Goal: Information Seeking & Learning: Check status

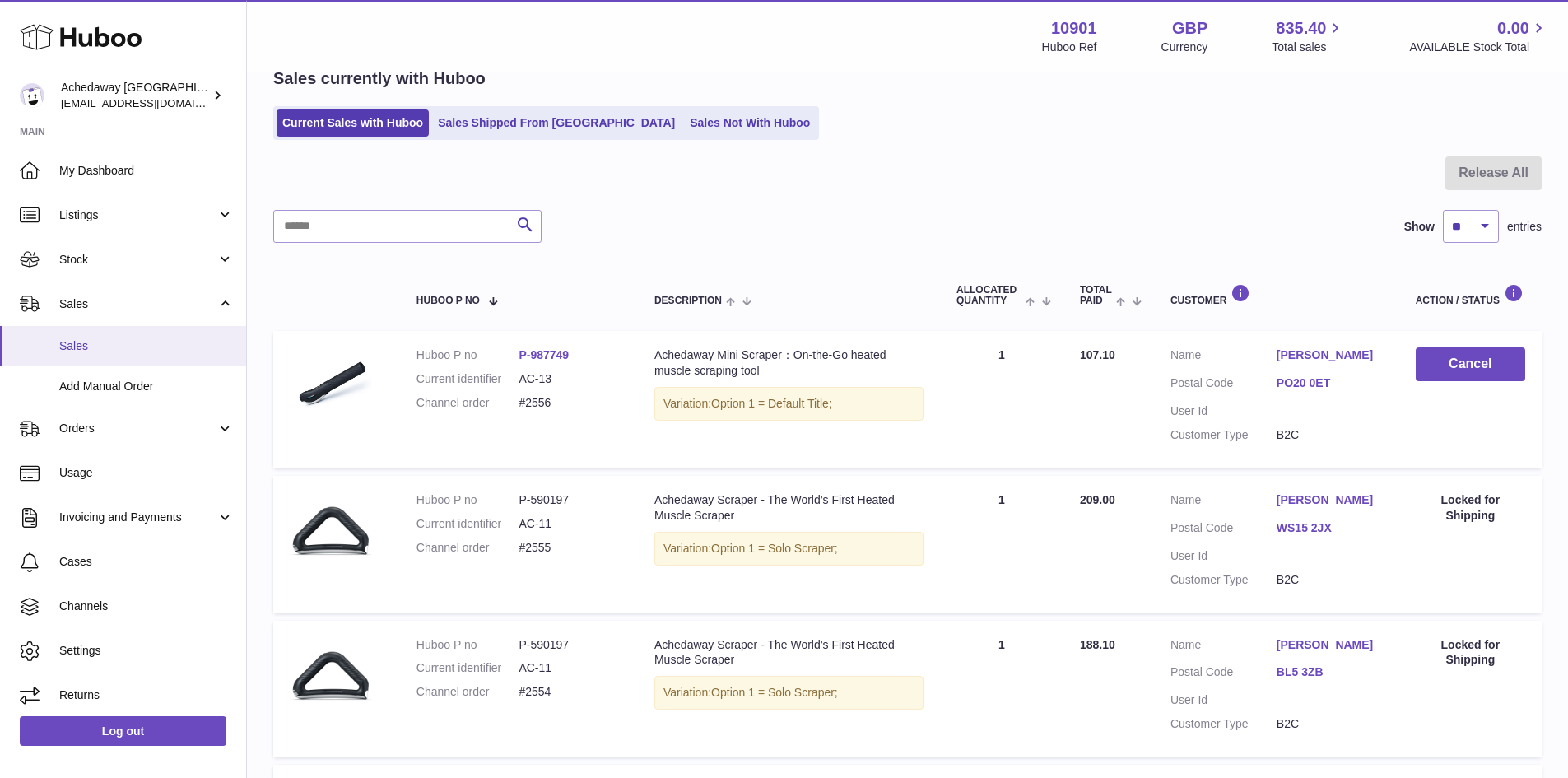
click at [89, 330] on link "Sales" at bounding box center [123, 346] width 247 height 40
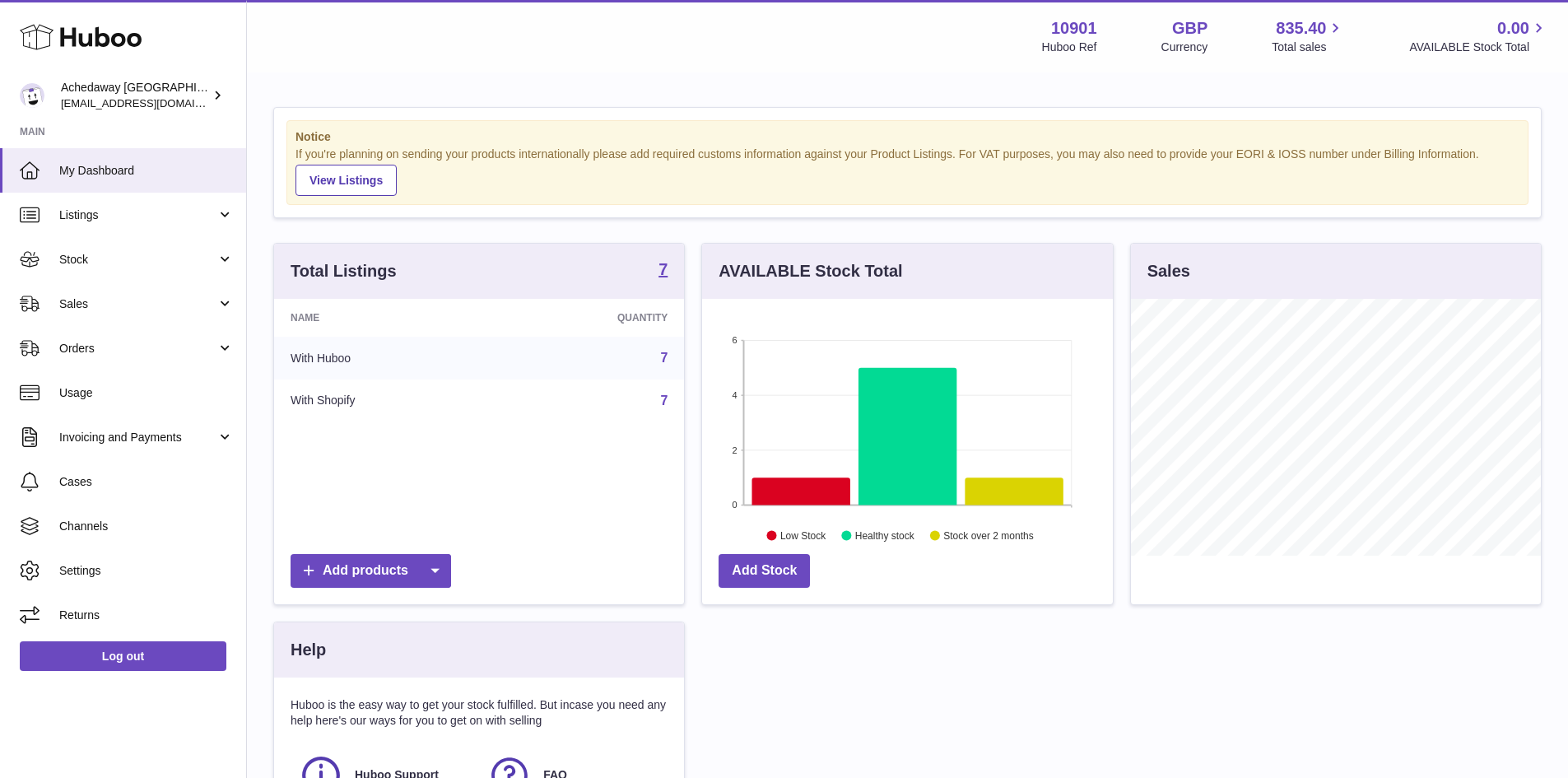
scroll to position [257, 410]
click at [226, 298] on link "Sales" at bounding box center [123, 304] width 247 height 45
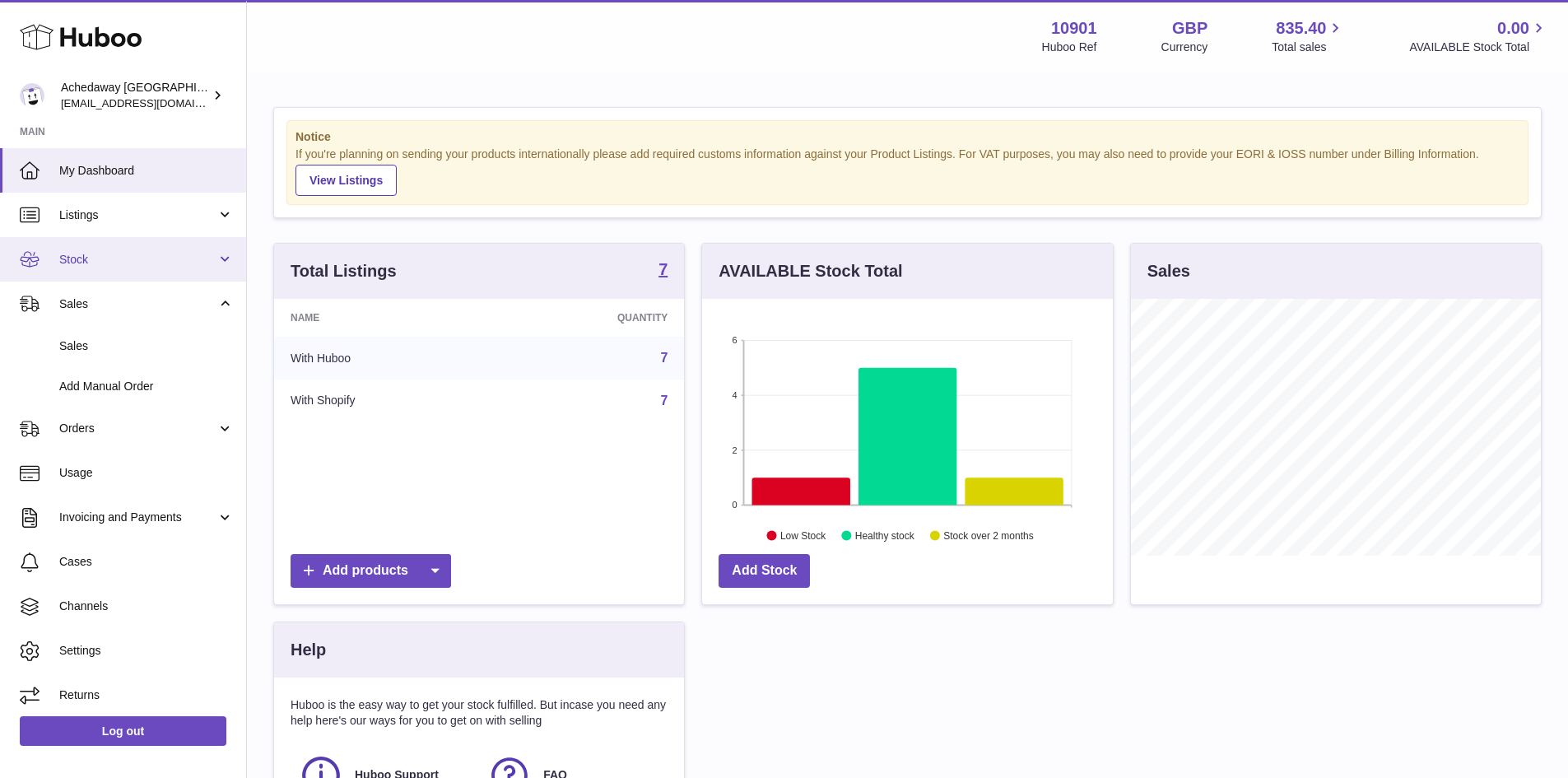
click at [183, 273] on link "Stock" at bounding box center [123, 259] width 247 height 45
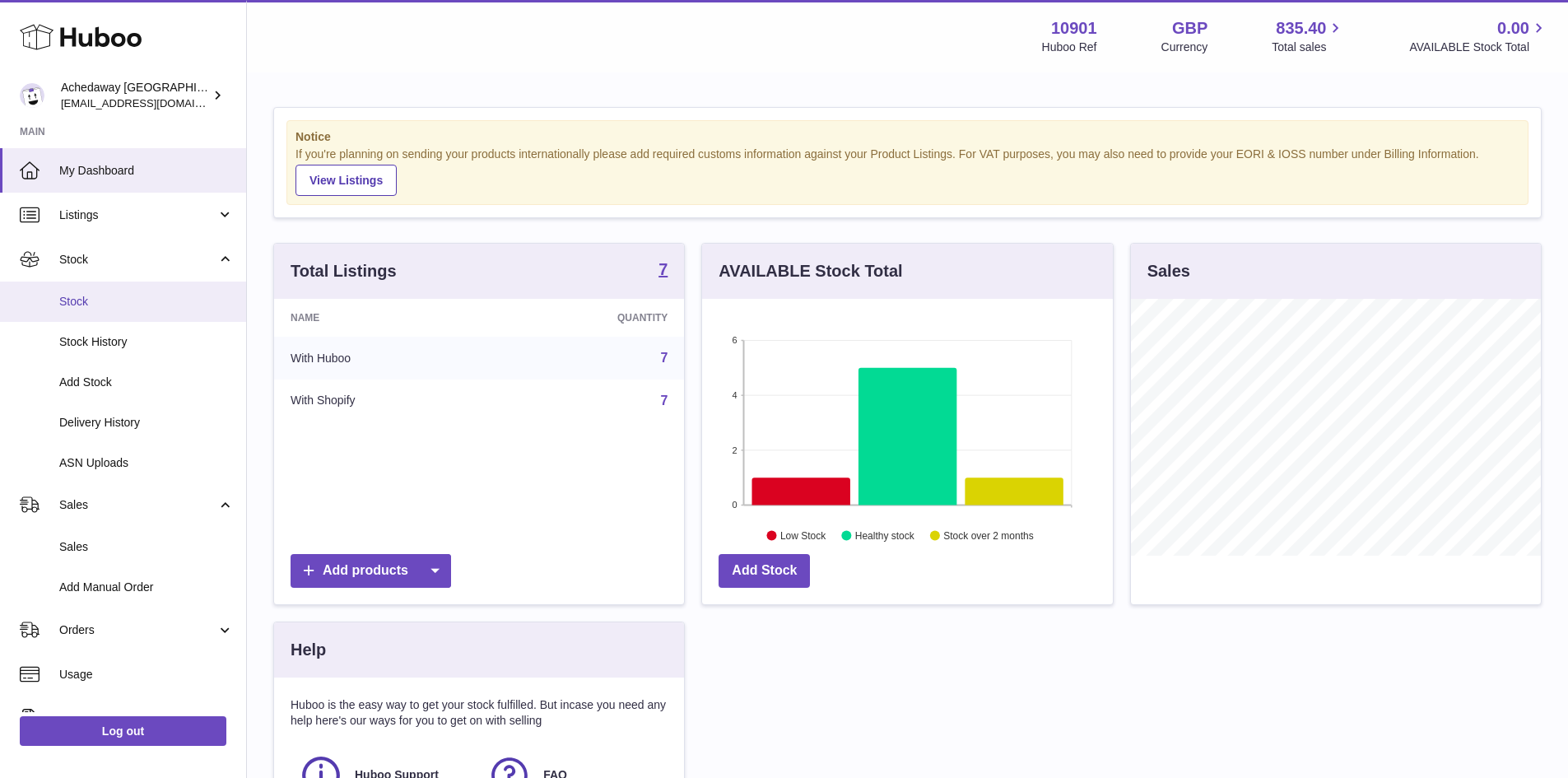
click at [167, 295] on span "Stock" at bounding box center [146, 302] width 174 height 15
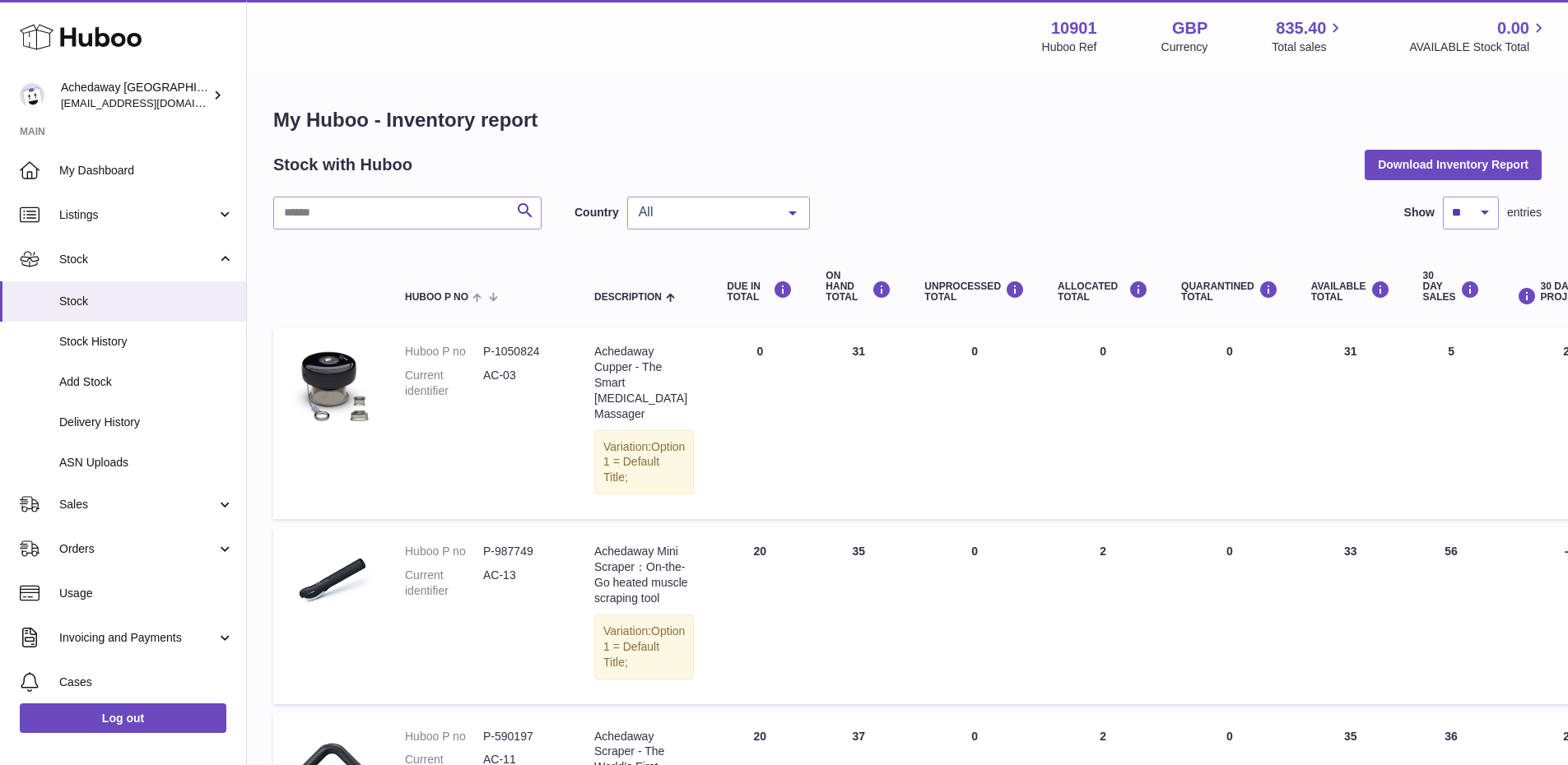
click at [663, 206] on span "All" at bounding box center [705, 211] width 142 height 16
click at [657, 273] on span "GB" at bounding box center [719, 279] width 181 height 33
click at [149, 299] on span "Stock" at bounding box center [146, 302] width 174 height 15
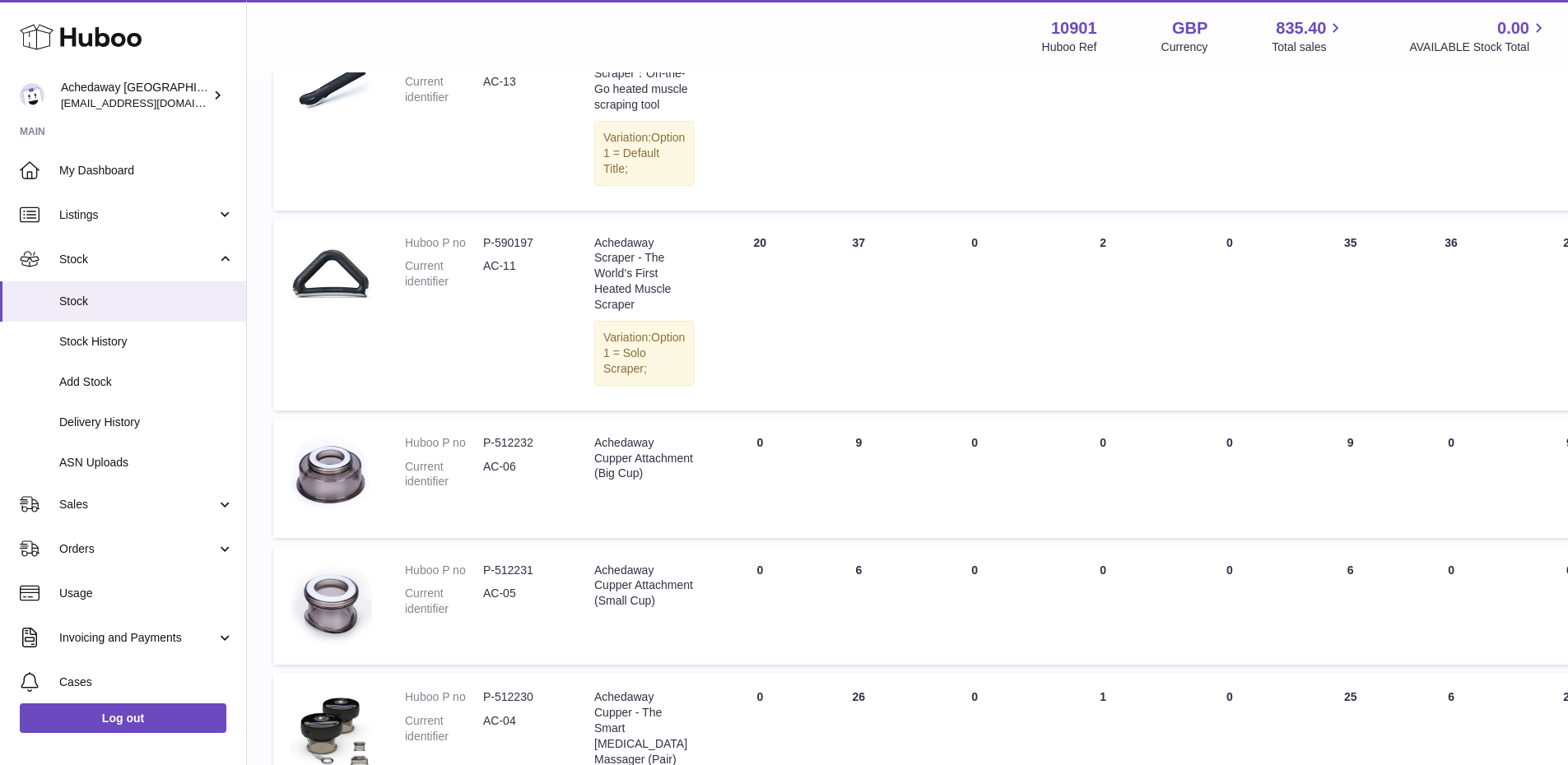
scroll to position [849, 0]
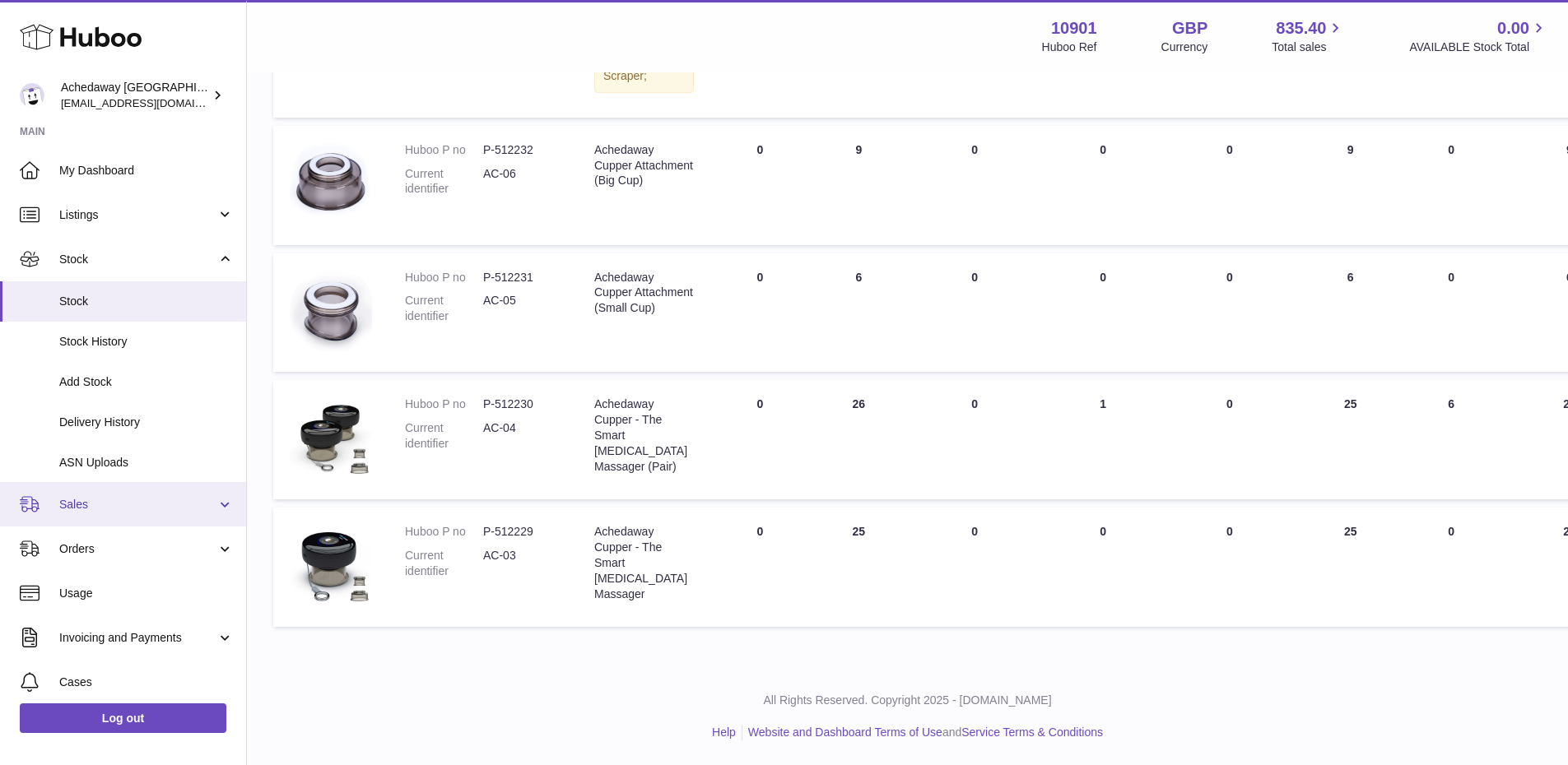
click at [145, 498] on span "Sales" at bounding box center [137, 504] width 157 height 15
click at [150, 526] on ul "Sales Add Manual Order" at bounding box center [123, 566] width 247 height 81
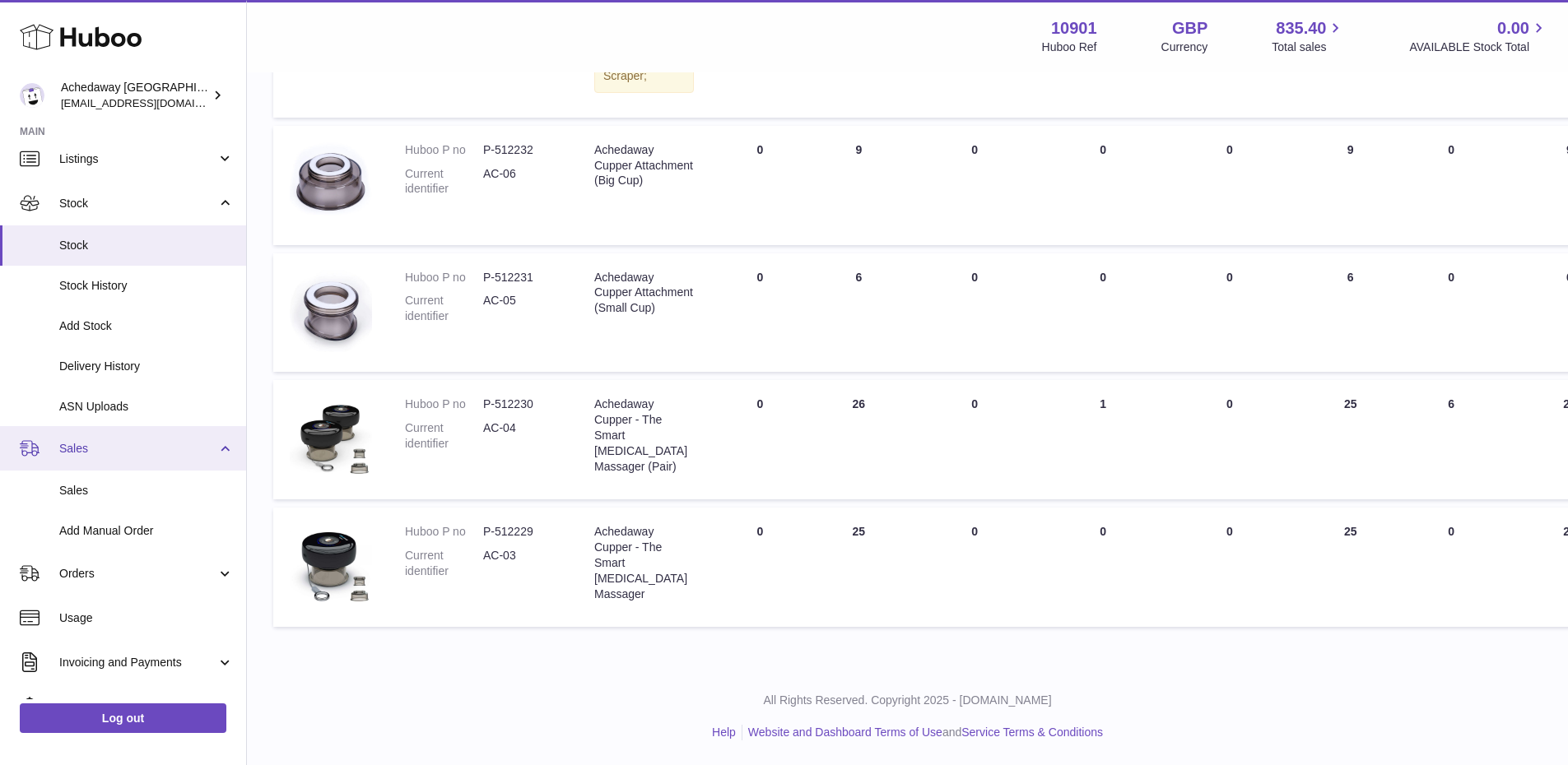
scroll to position [82, 0]
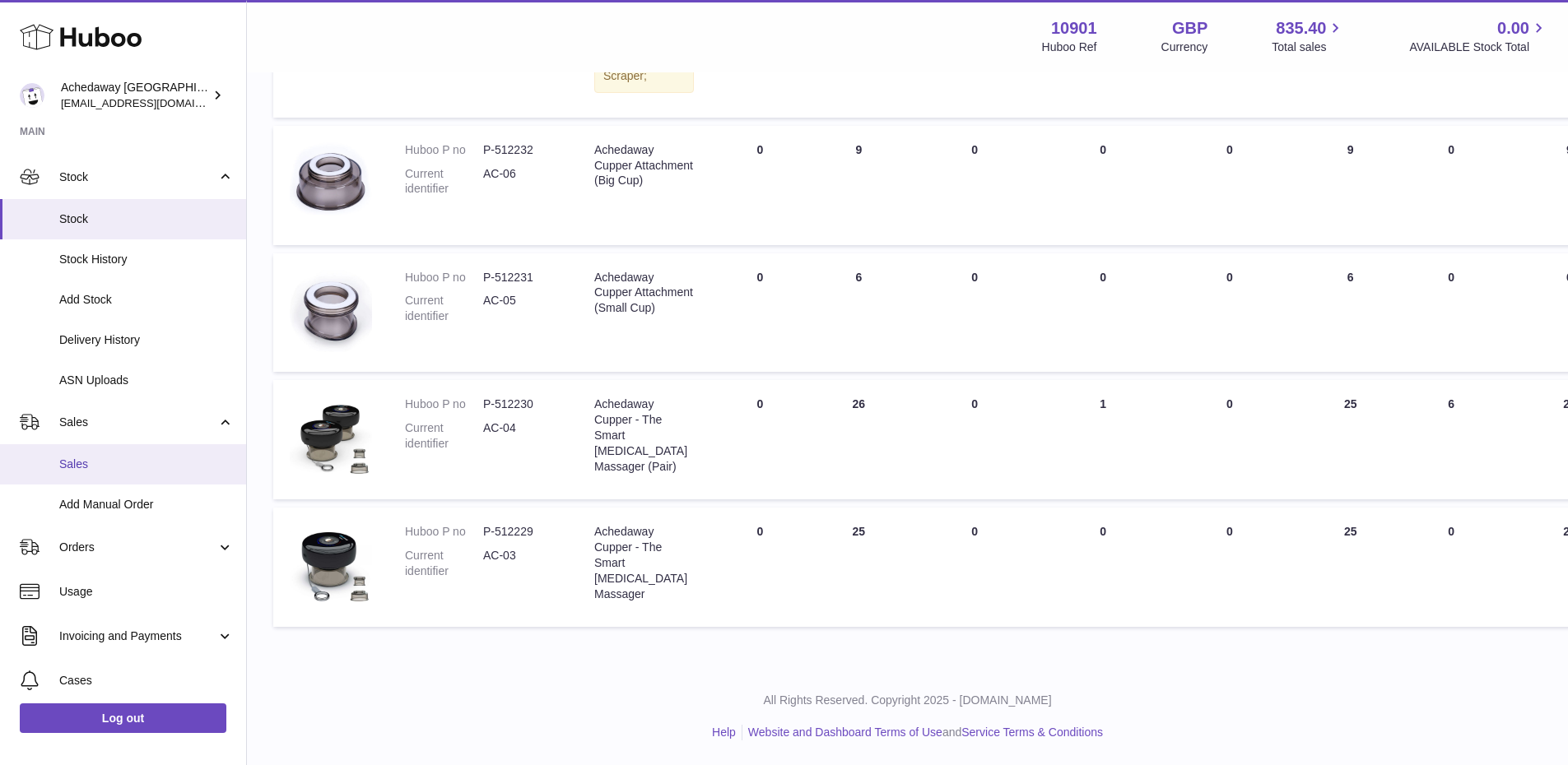
click at [144, 459] on span "Sales" at bounding box center [146, 464] width 174 height 15
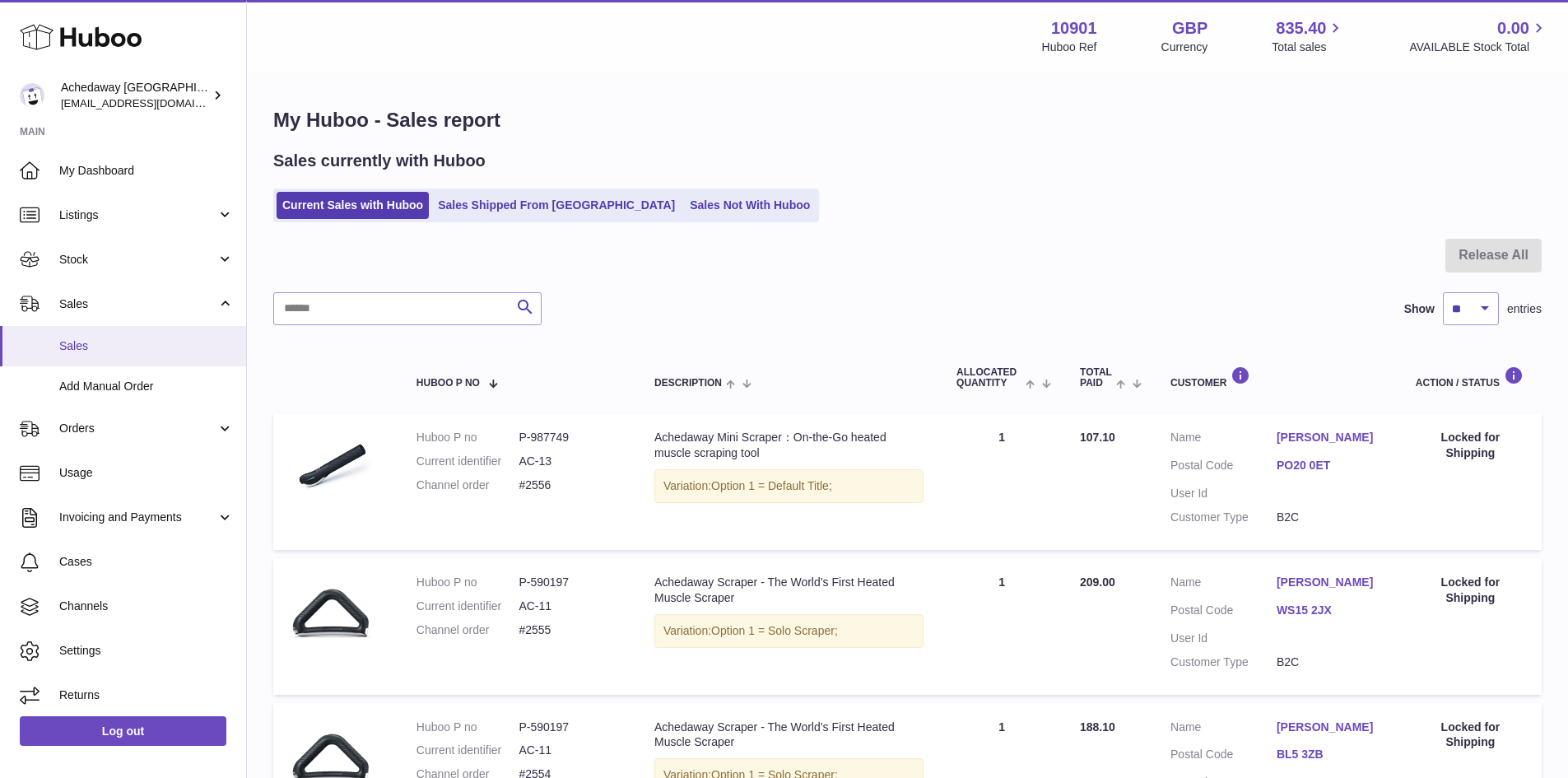
click at [67, 342] on span "Sales" at bounding box center [146, 346] width 174 height 15
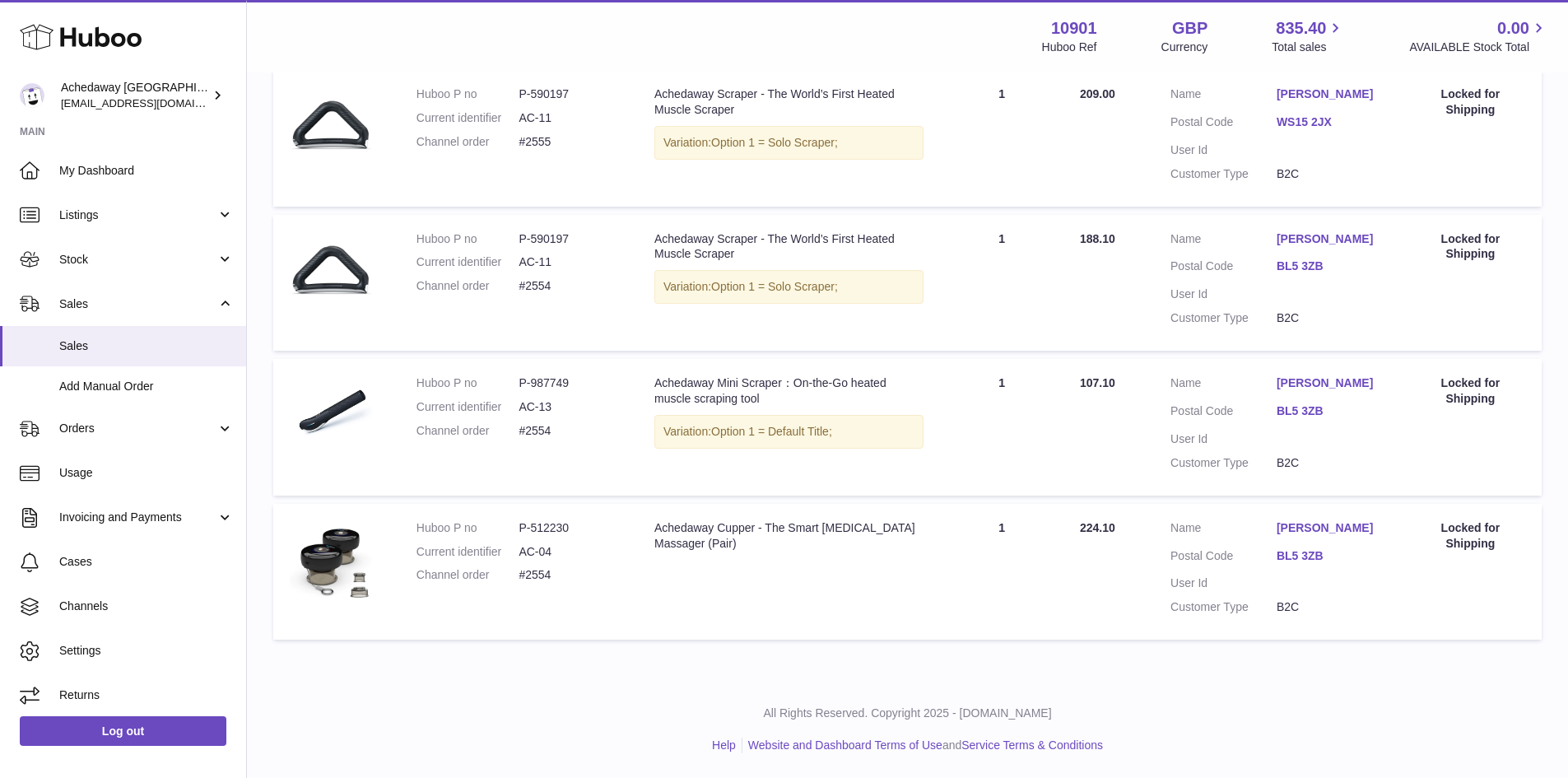
scroll to position [41, 0]
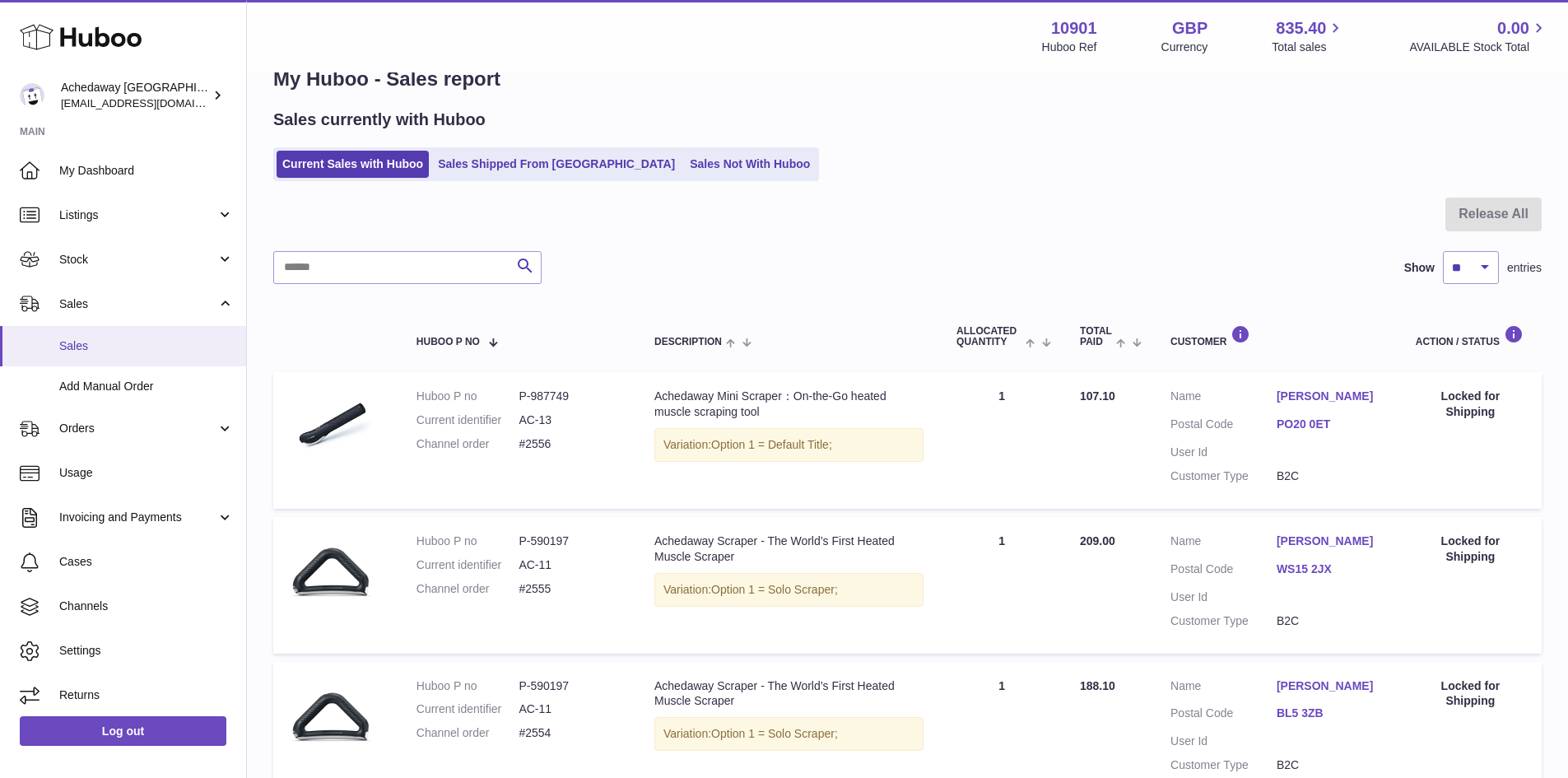
click at [76, 352] on span "Sales" at bounding box center [146, 346] width 174 height 15
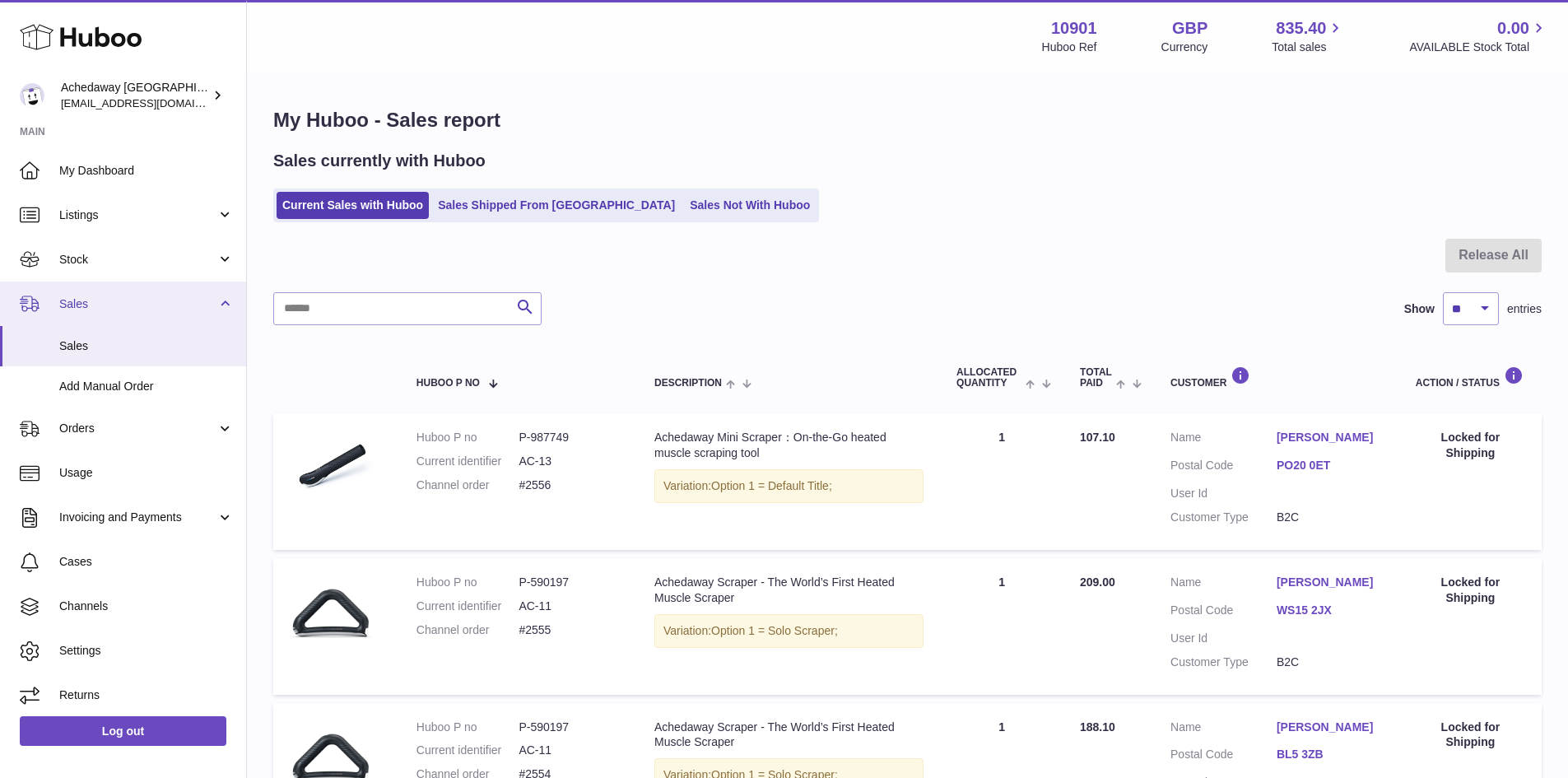
click at [180, 316] on link "Sales" at bounding box center [123, 304] width 247 height 45
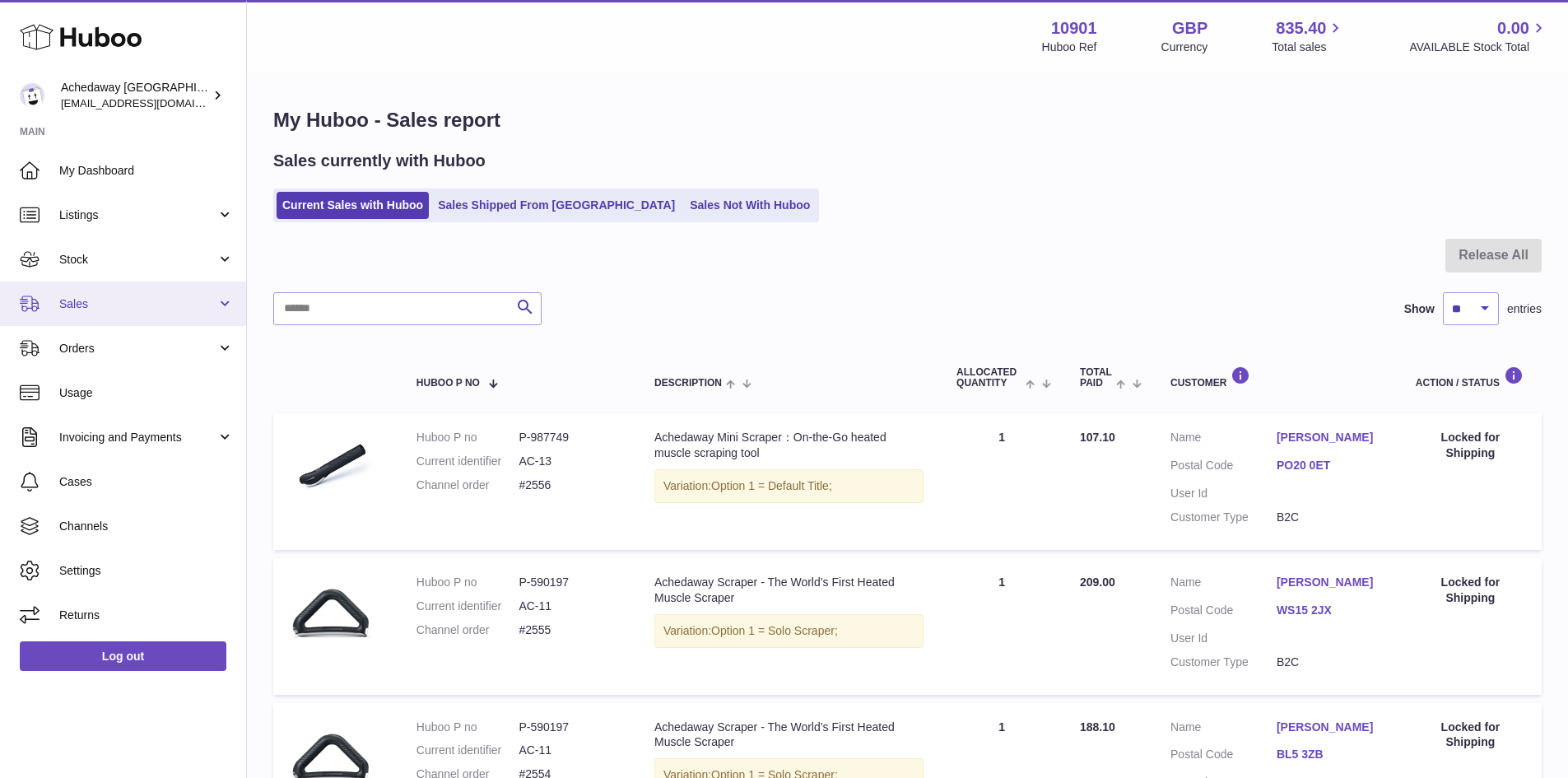
click at [161, 317] on link "Sales" at bounding box center [123, 304] width 247 height 45
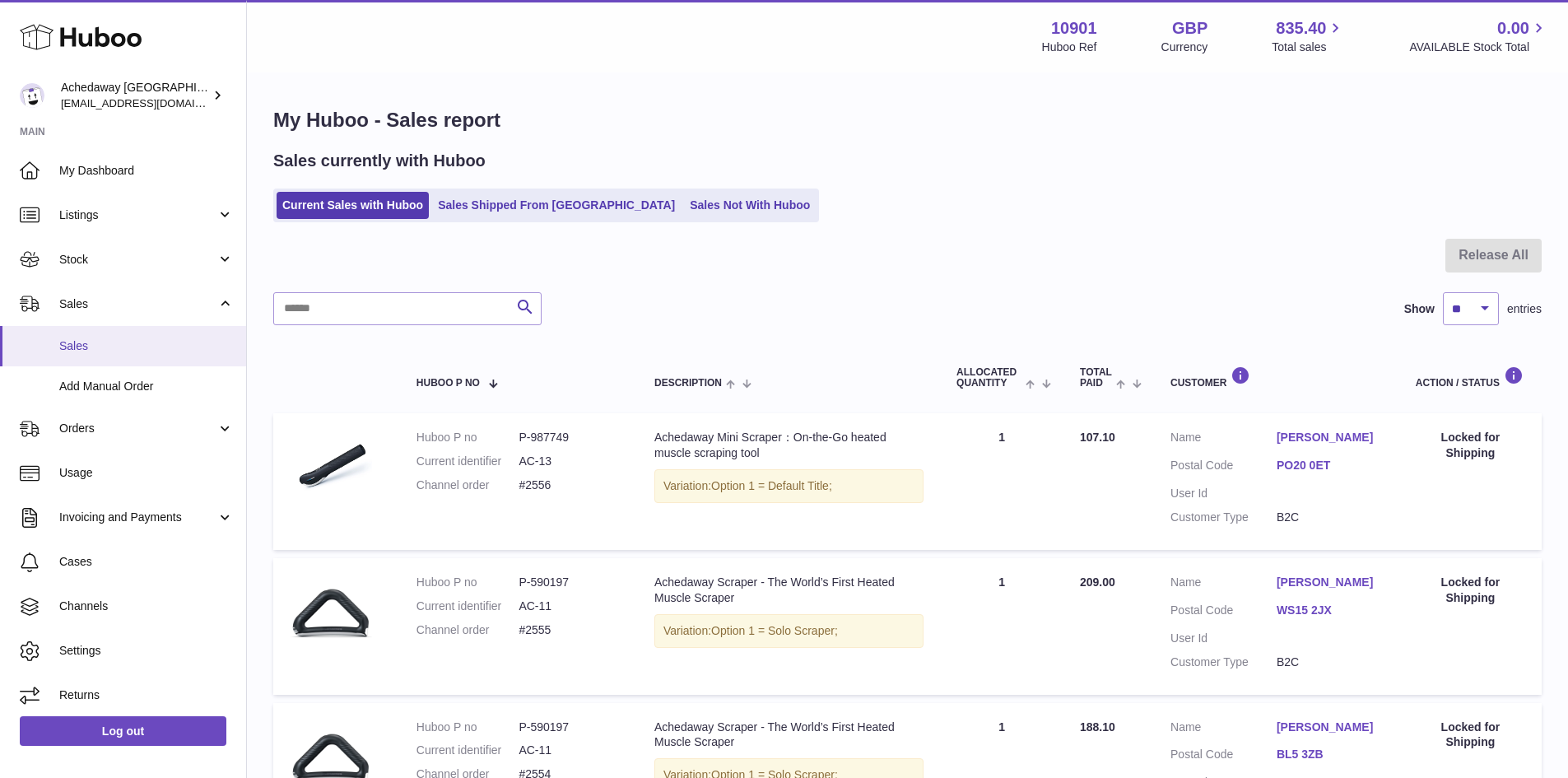
click at [168, 340] on span "Sales" at bounding box center [146, 346] width 174 height 15
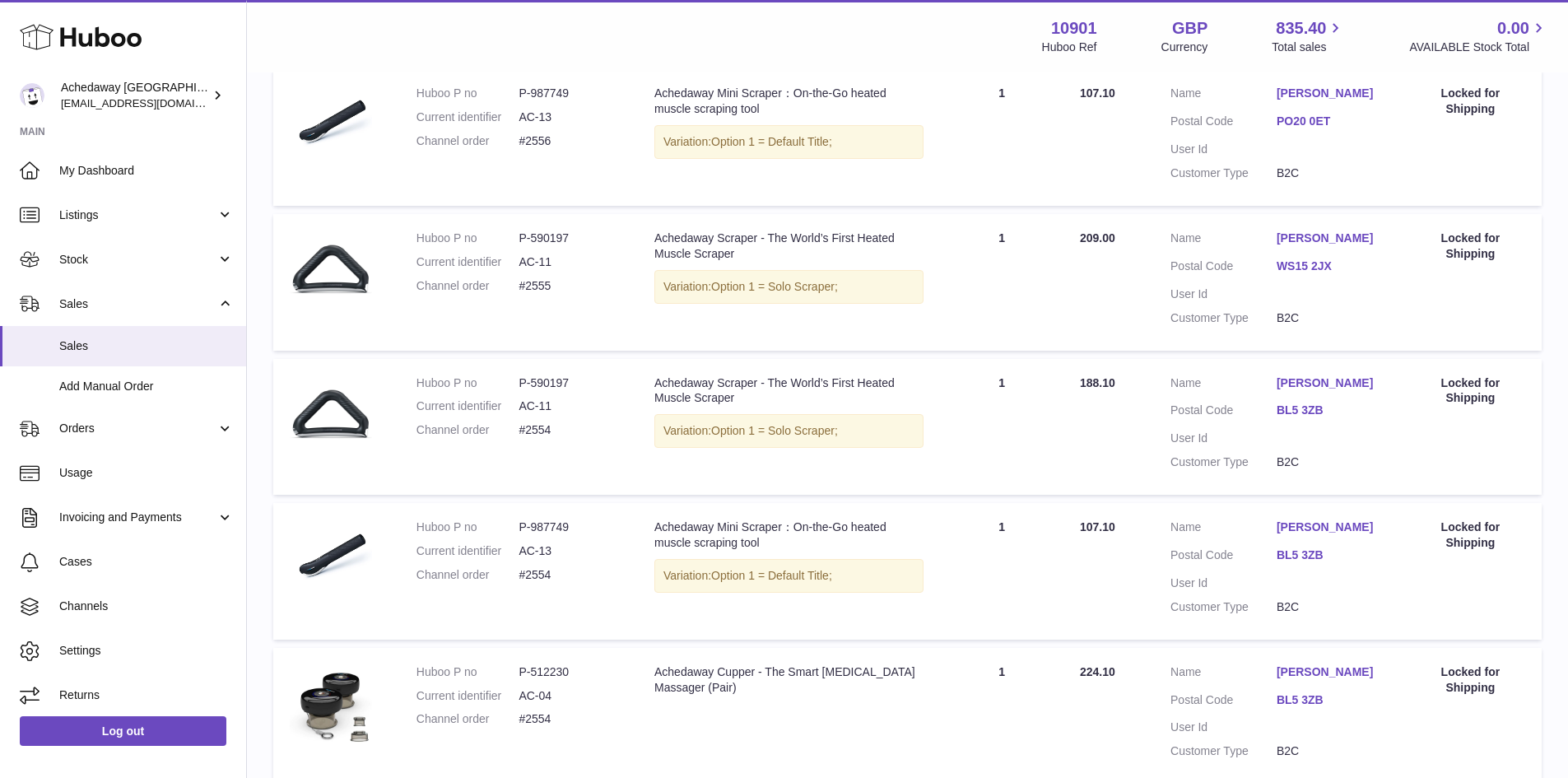
scroll to position [494, 0]
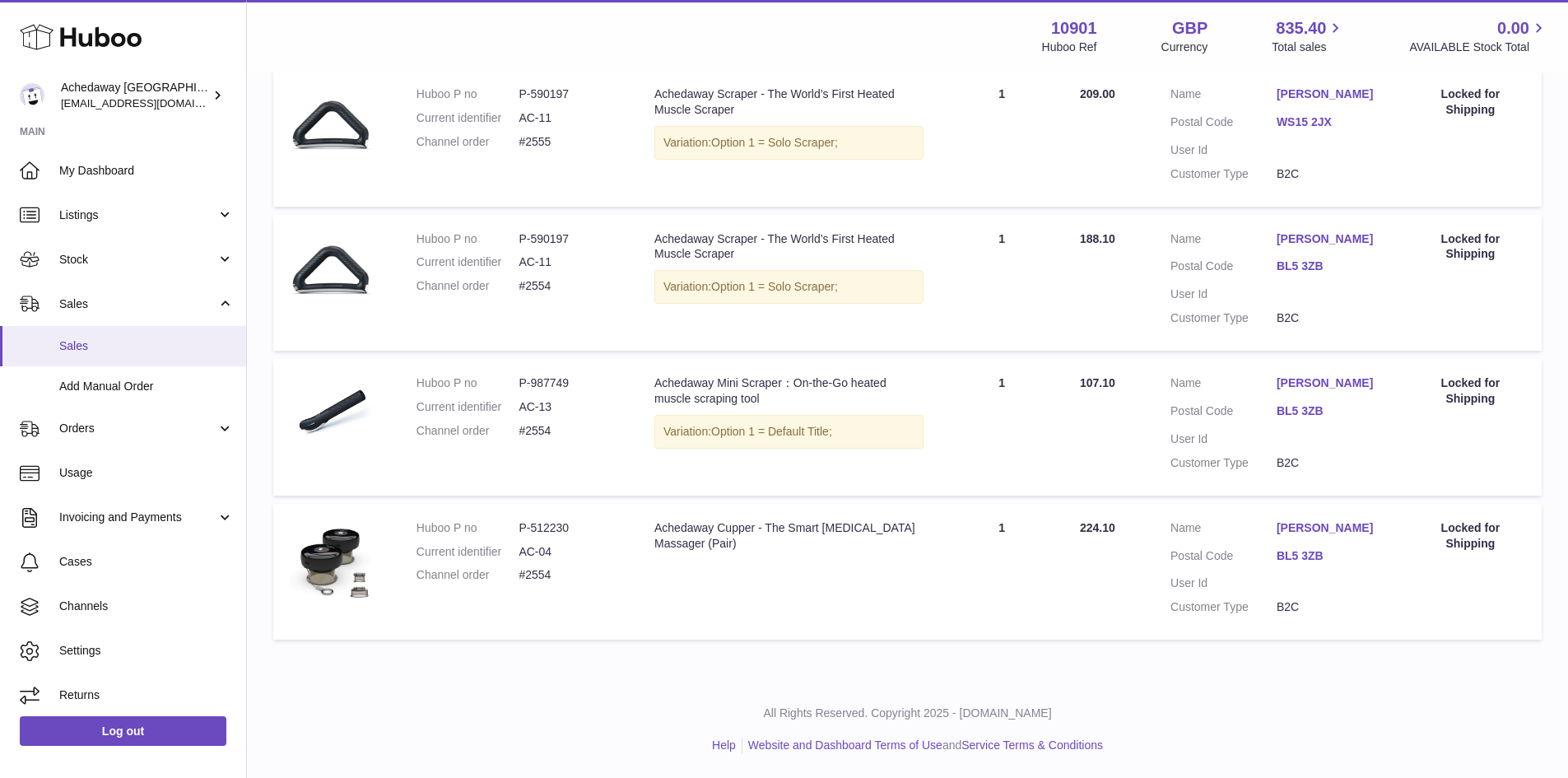
click at [204, 352] on span "Sales" at bounding box center [146, 346] width 174 height 15
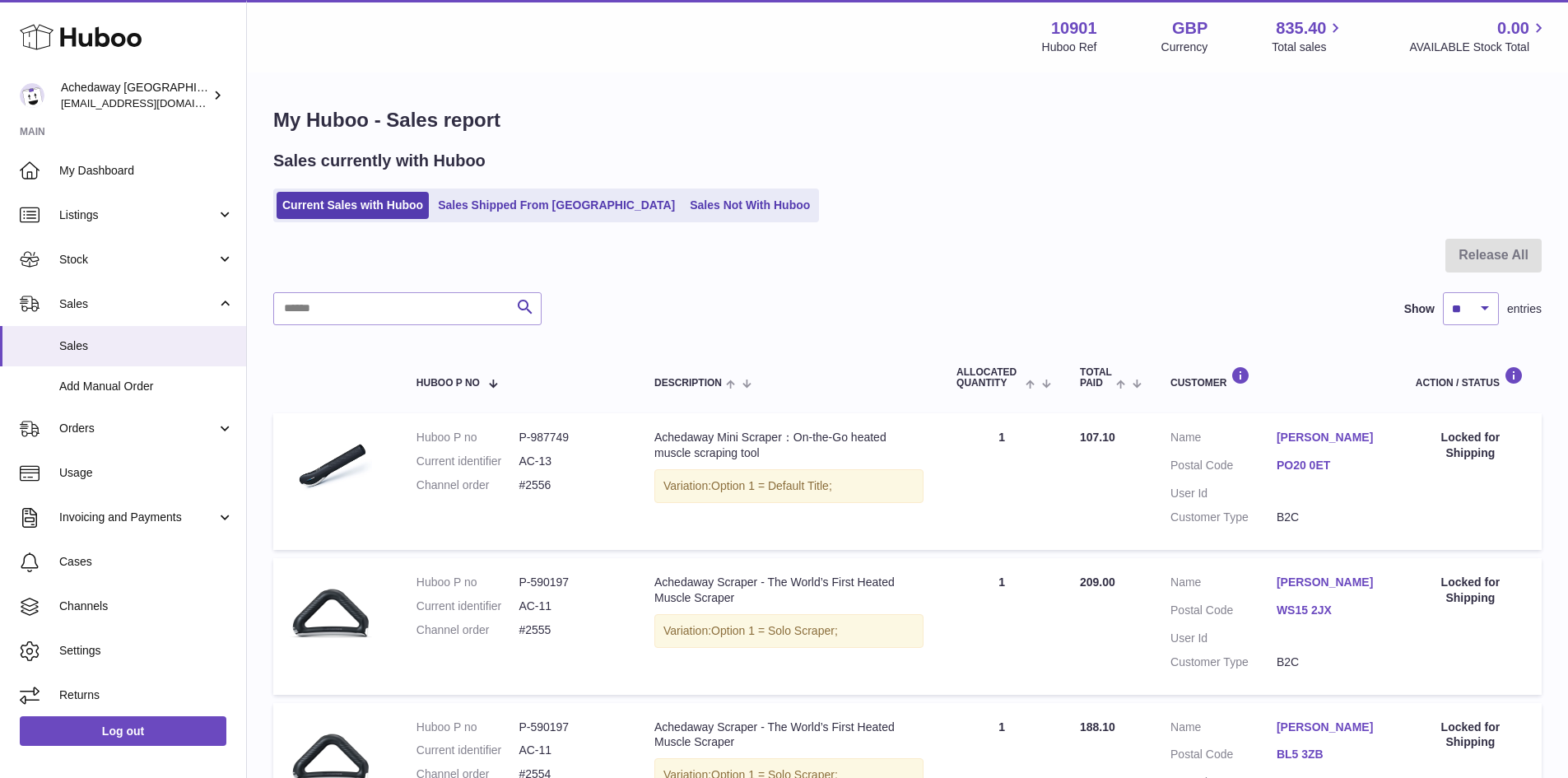
scroll to position [411, 0]
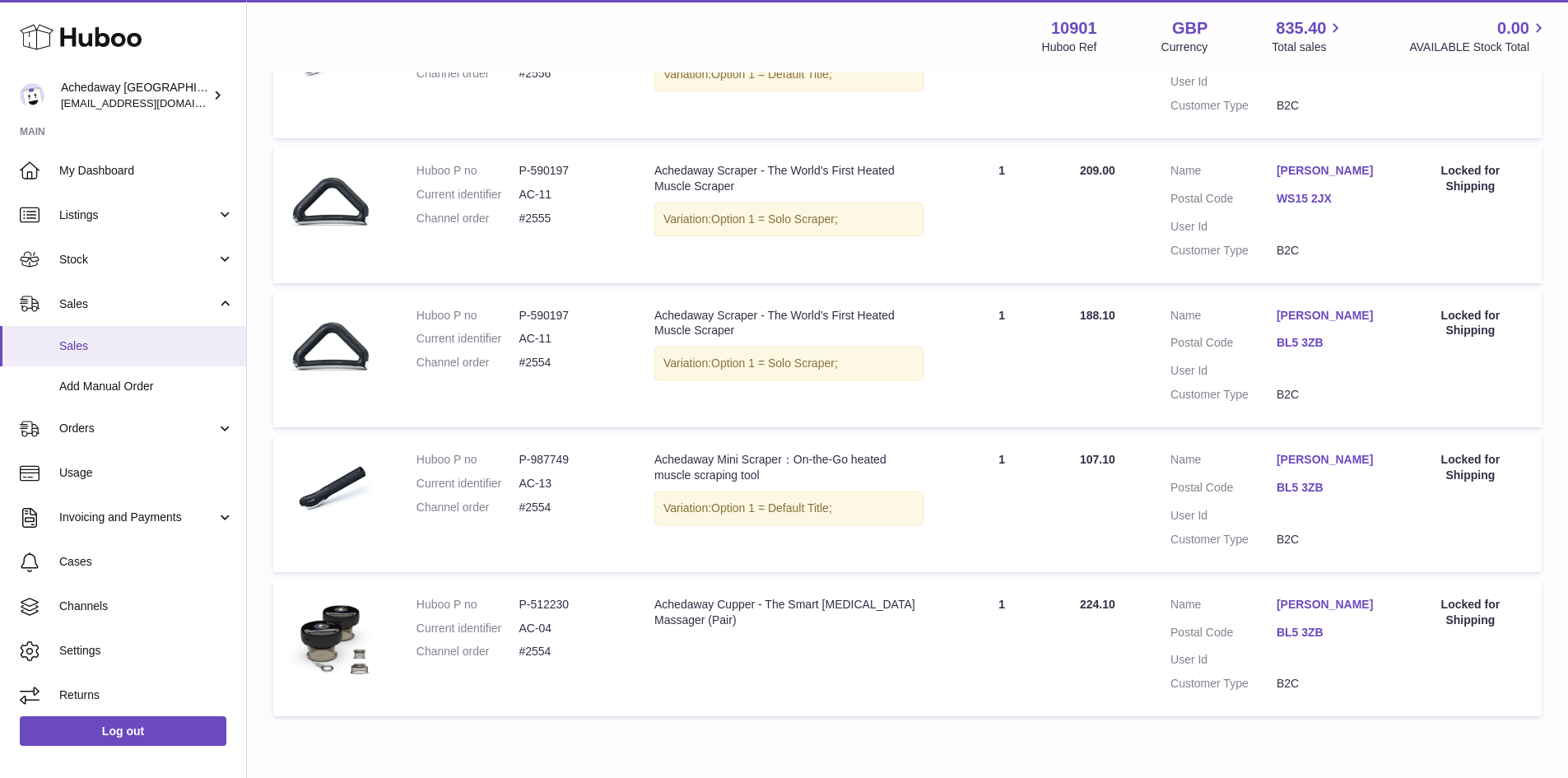
click at [116, 338] on span "Sales" at bounding box center [146, 346] width 174 height 15
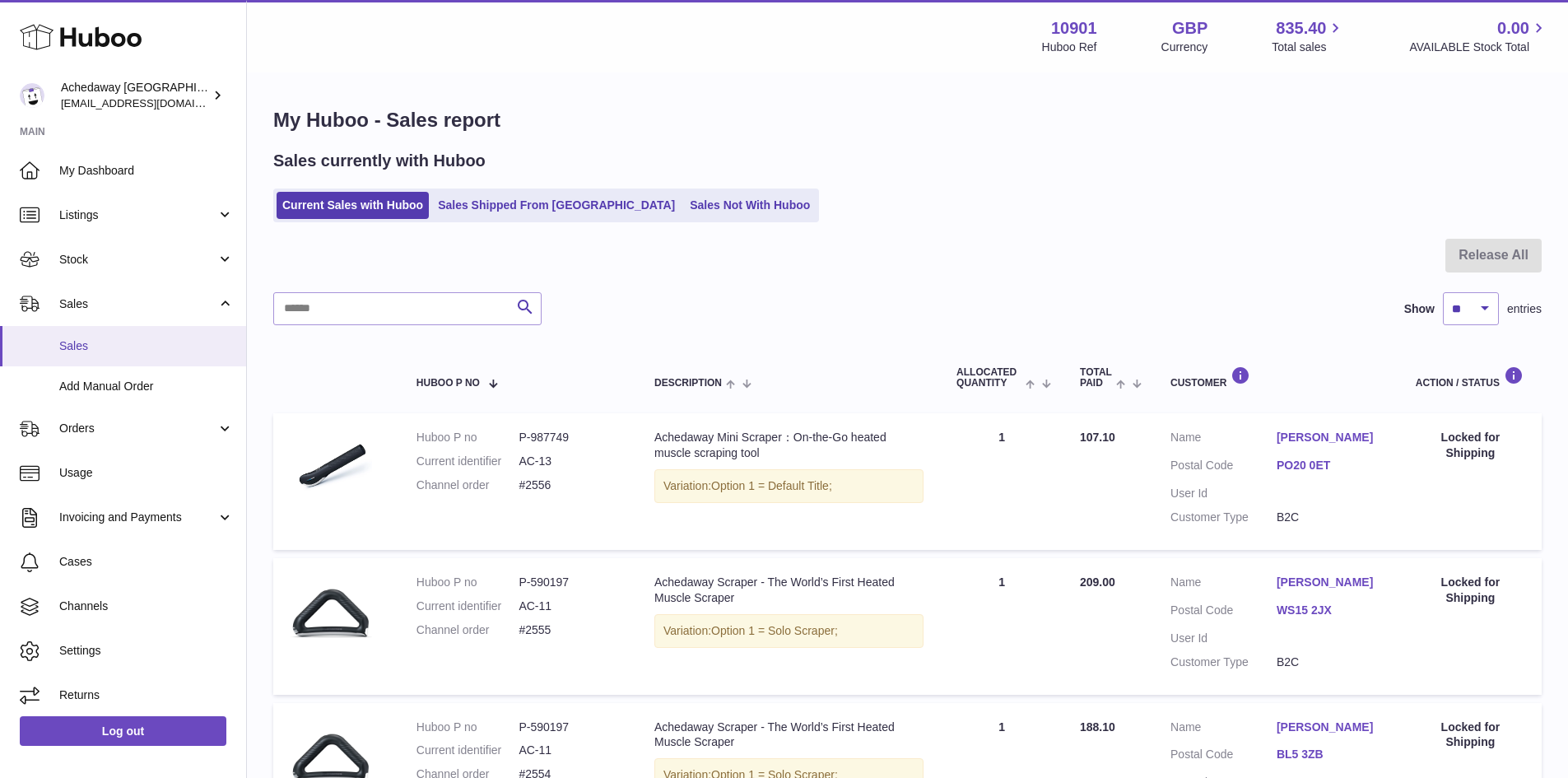
click at [111, 352] on span "Sales" at bounding box center [146, 346] width 174 height 15
click at [157, 342] on span "Sales" at bounding box center [146, 346] width 174 height 15
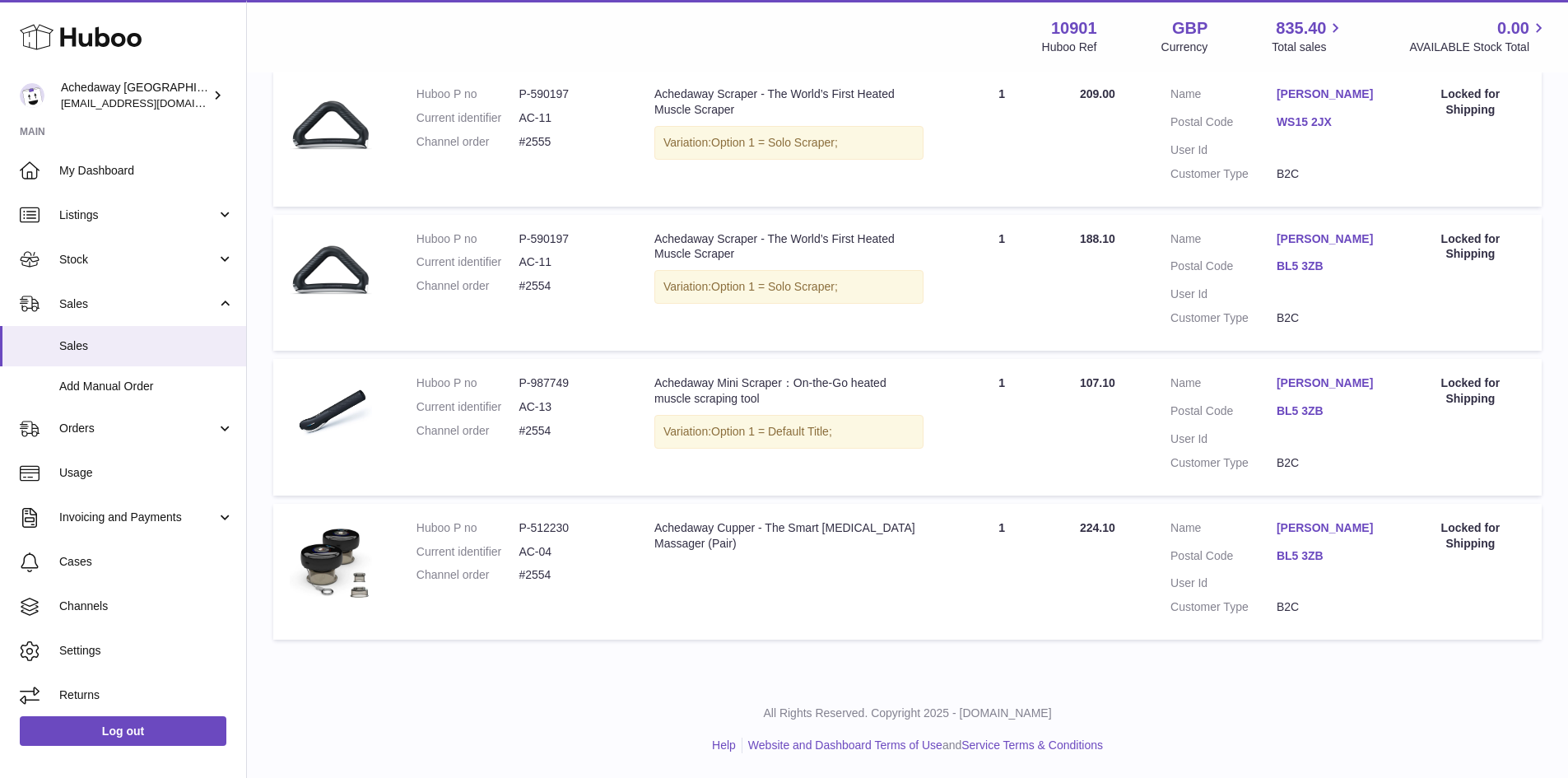
scroll to position [535, 0]
click at [134, 350] on span "Sales" at bounding box center [146, 346] width 174 height 15
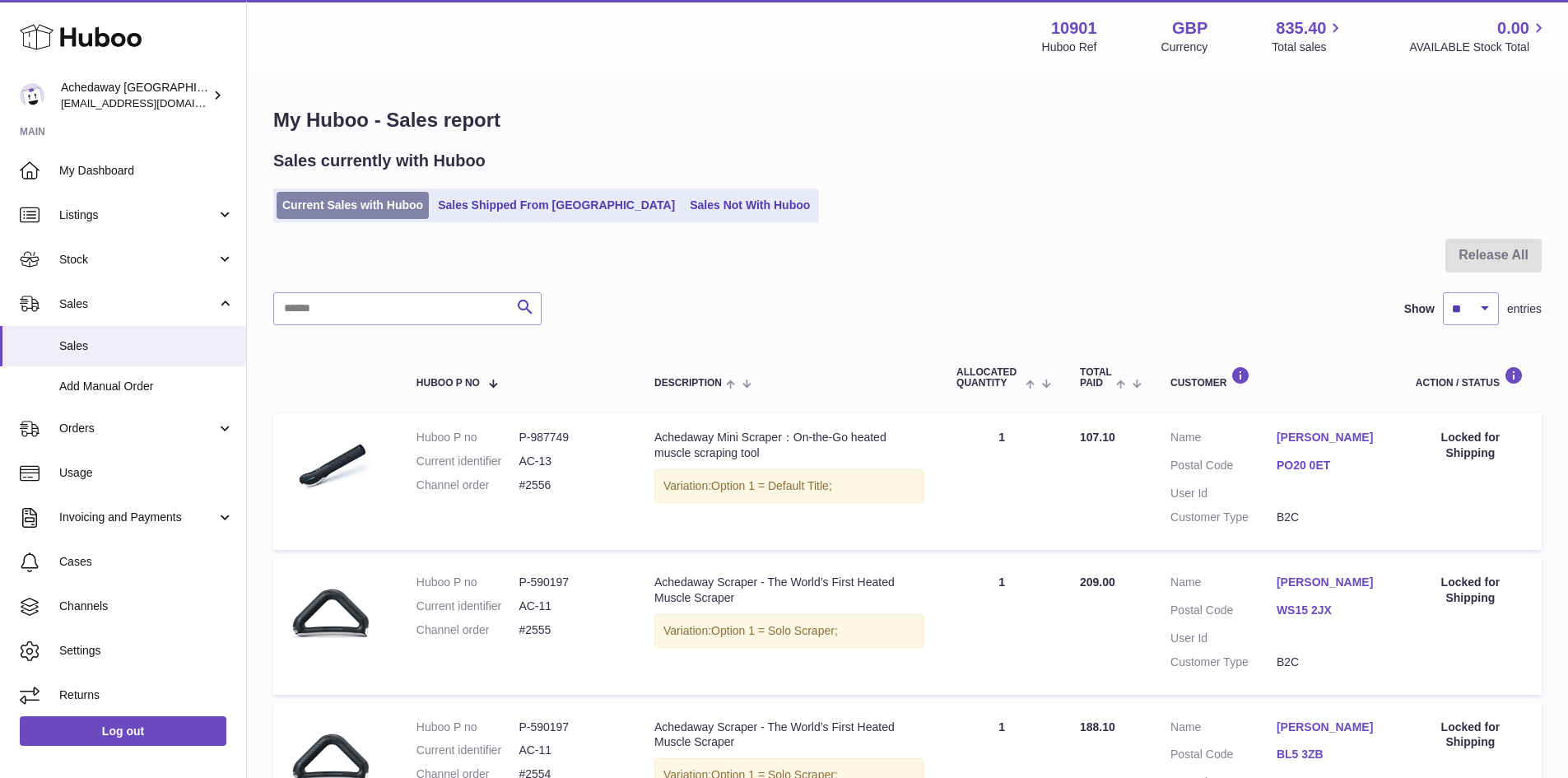
click at [366, 204] on link "Current Sales with Huboo" at bounding box center [352, 205] width 152 height 28
click at [131, 345] on span "Sales" at bounding box center [146, 346] width 174 height 15
click at [68, 351] on span "Sales" at bounding box center [146, 346] width 174 height 15
click at [153, 344] on span "Sales" at bounding box center [146, 346] width 174 height 15
click at [142, 338] on span "Sales" at bounding box center [146, 346] width 174 height 15
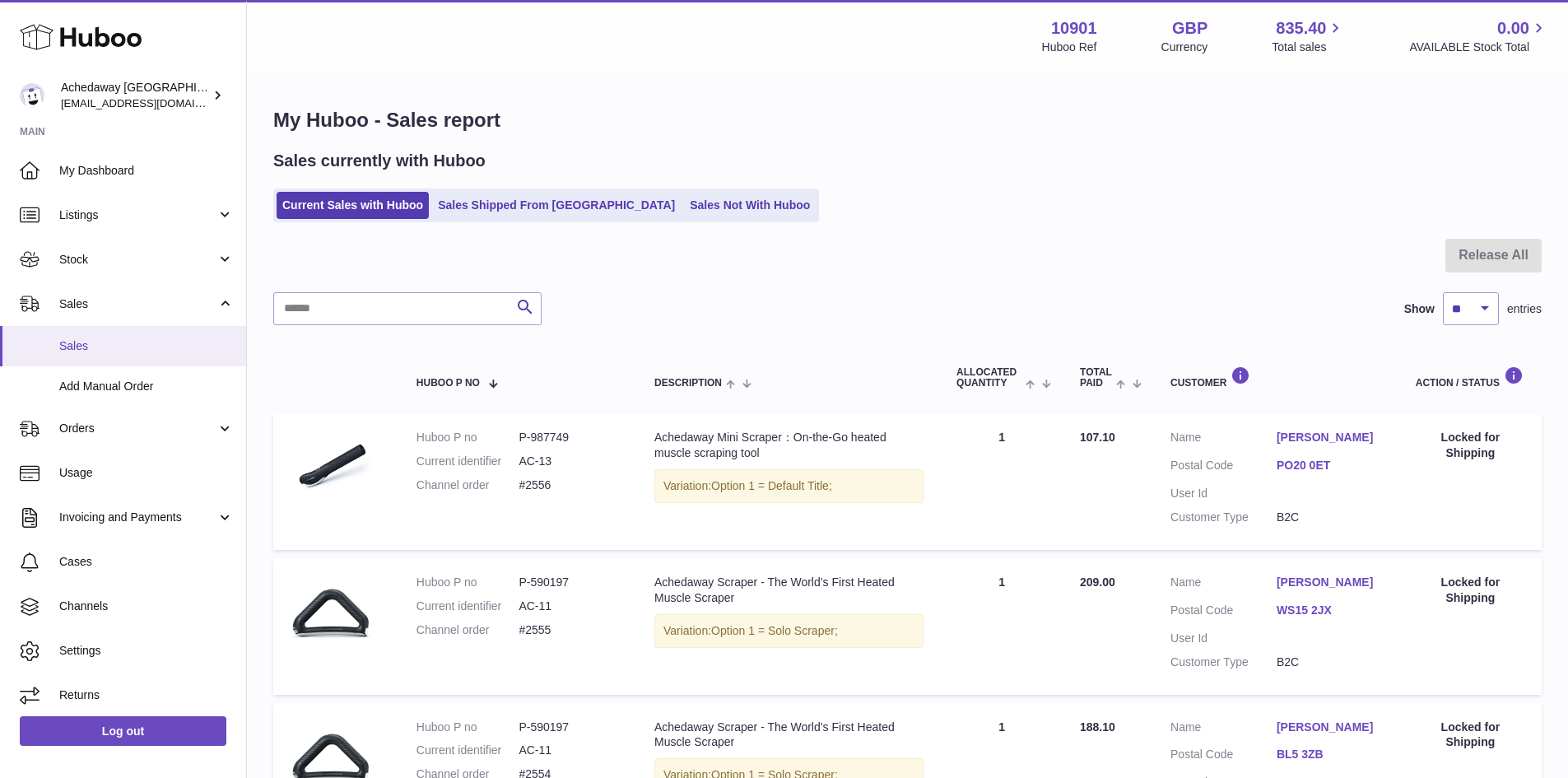
click at [123, 343] on span "Sales" at bounding box center [146, 346] width 174 height 15
click at [130, 349] on span "Sales" at bounding box center [146, 346] width 174 height 15
click at [177, 349] on span "Sales" at bounding box center [146, 346] width 174 height 15
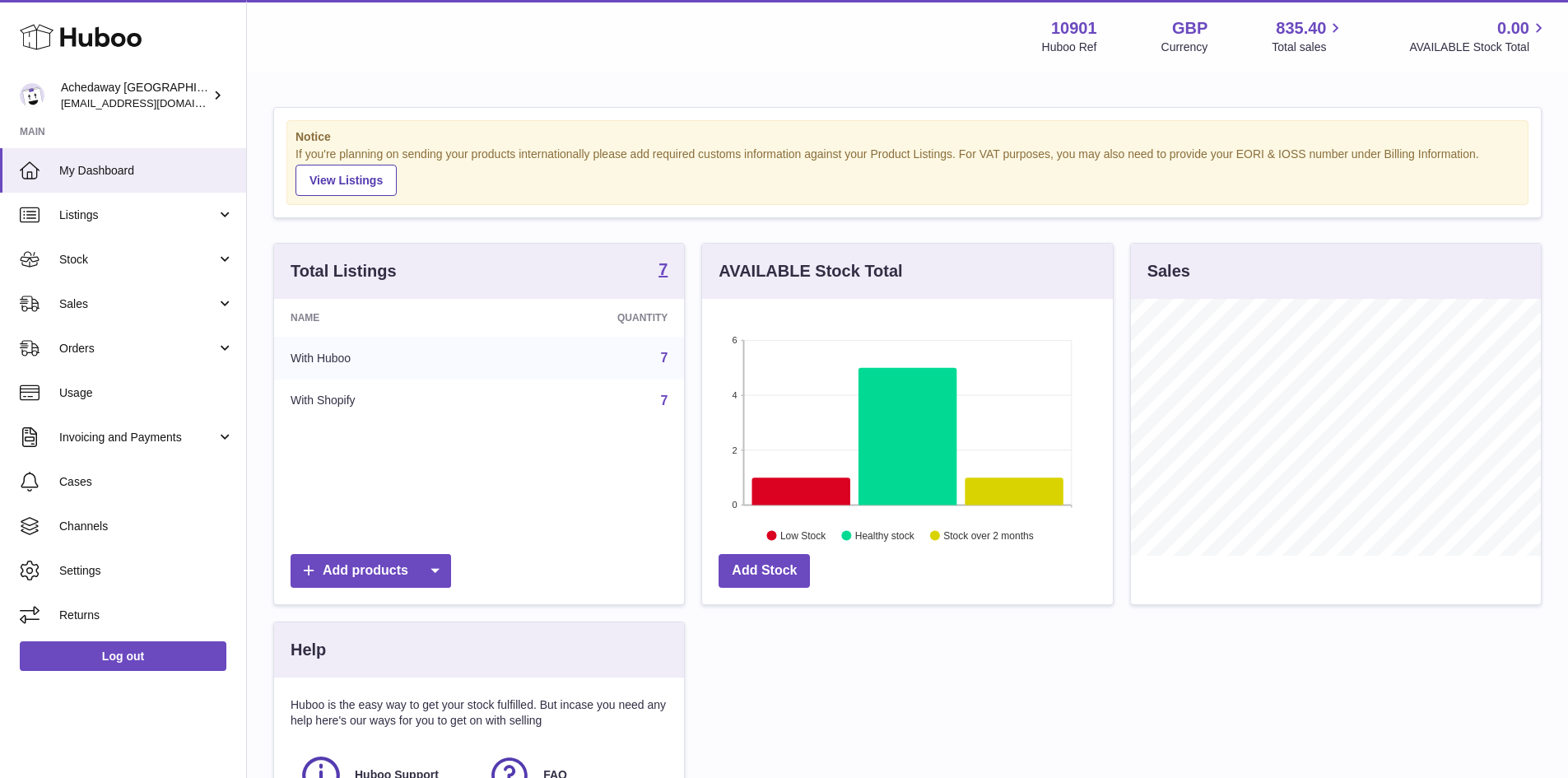
scroll to position [257, 410]
click at [107, 179] on link "My Dashboard" at bounding box center [123, 170] width 247 height 45
click at [22, 178] on icon at bounding box center [30, 170] width 20 height 20
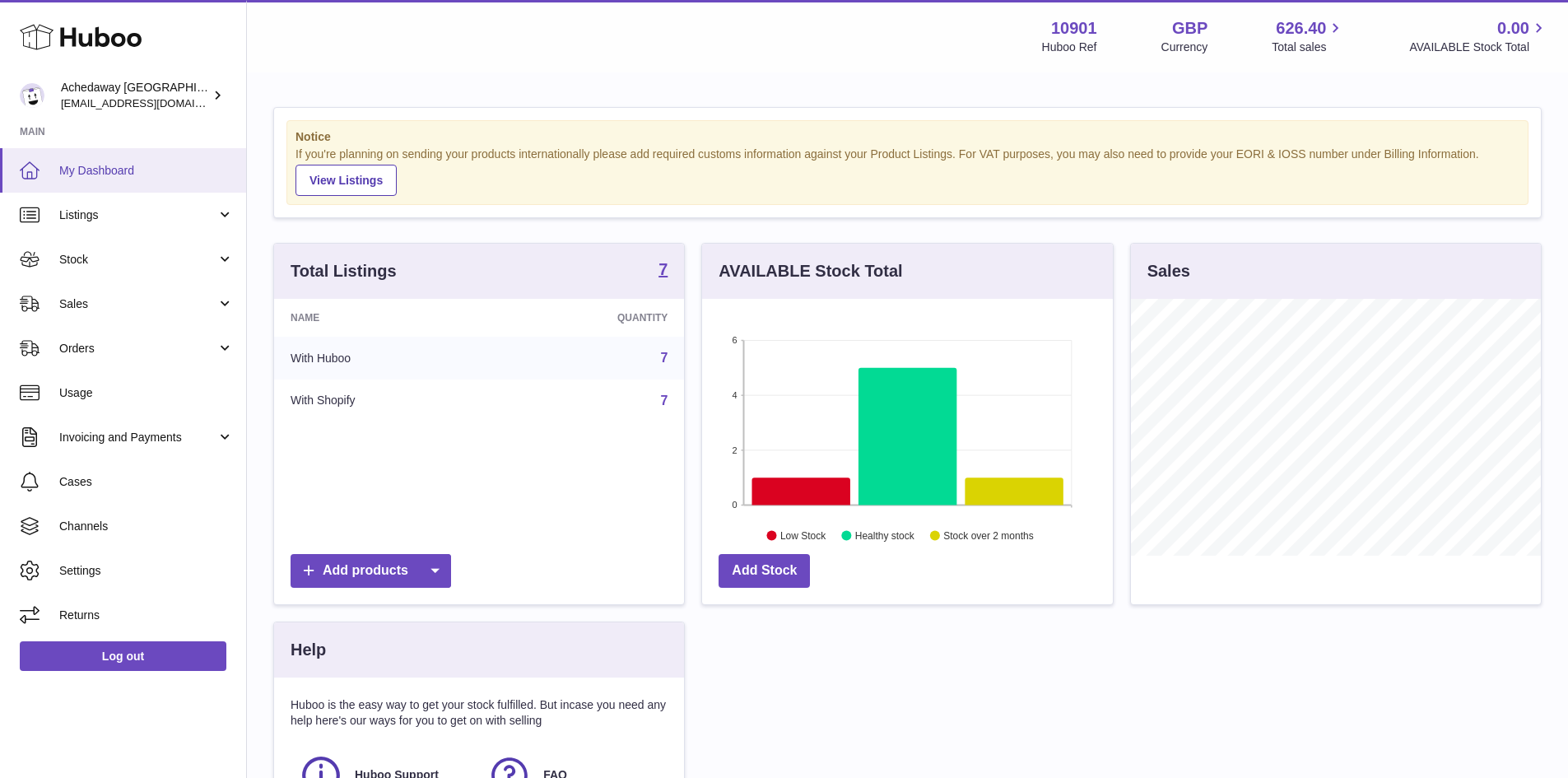
click at [113, 173] on span "My Dashboard" at bounding box center [146, 170] width 174 height 15
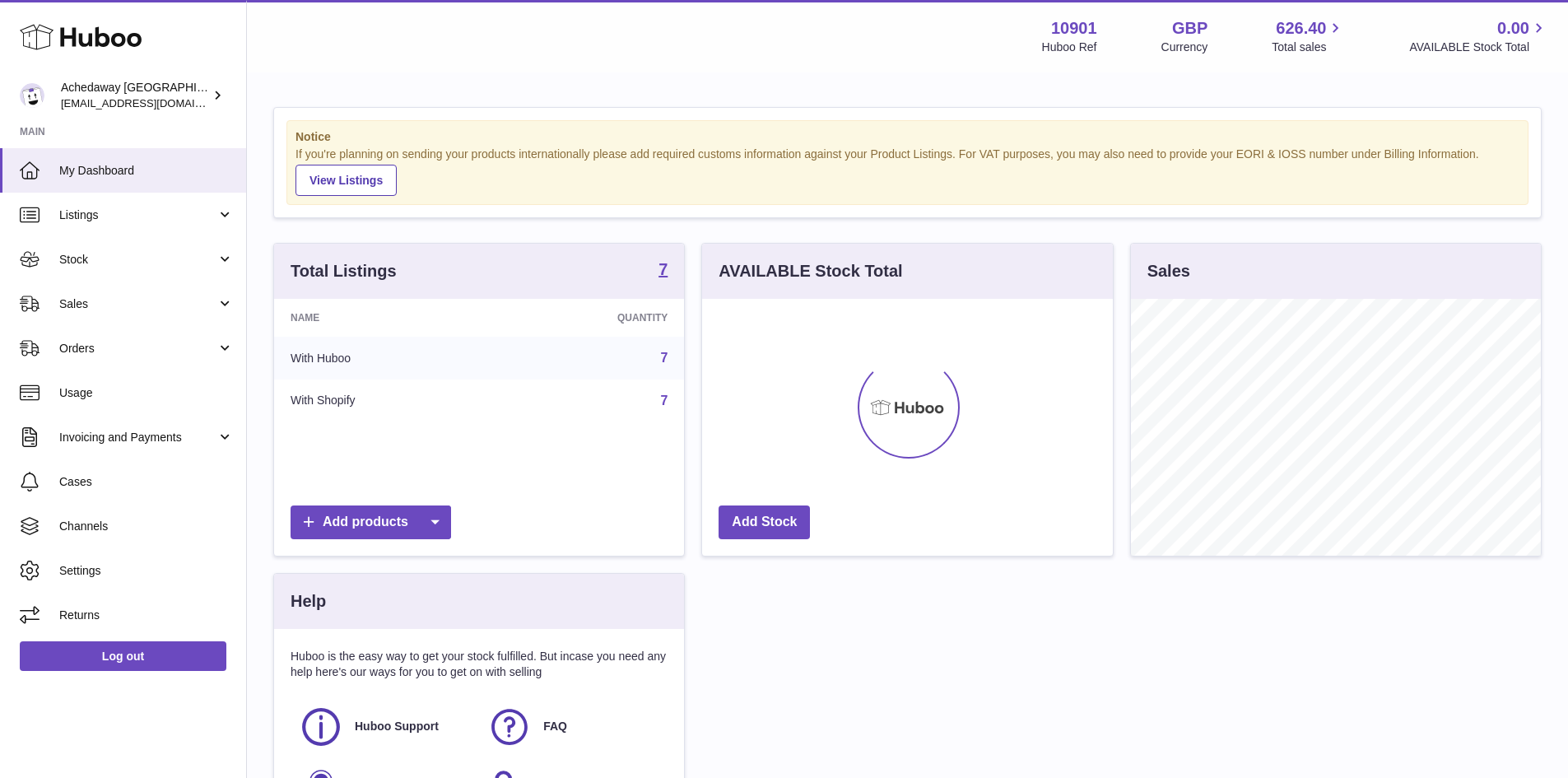
scroll to position [257, 410]
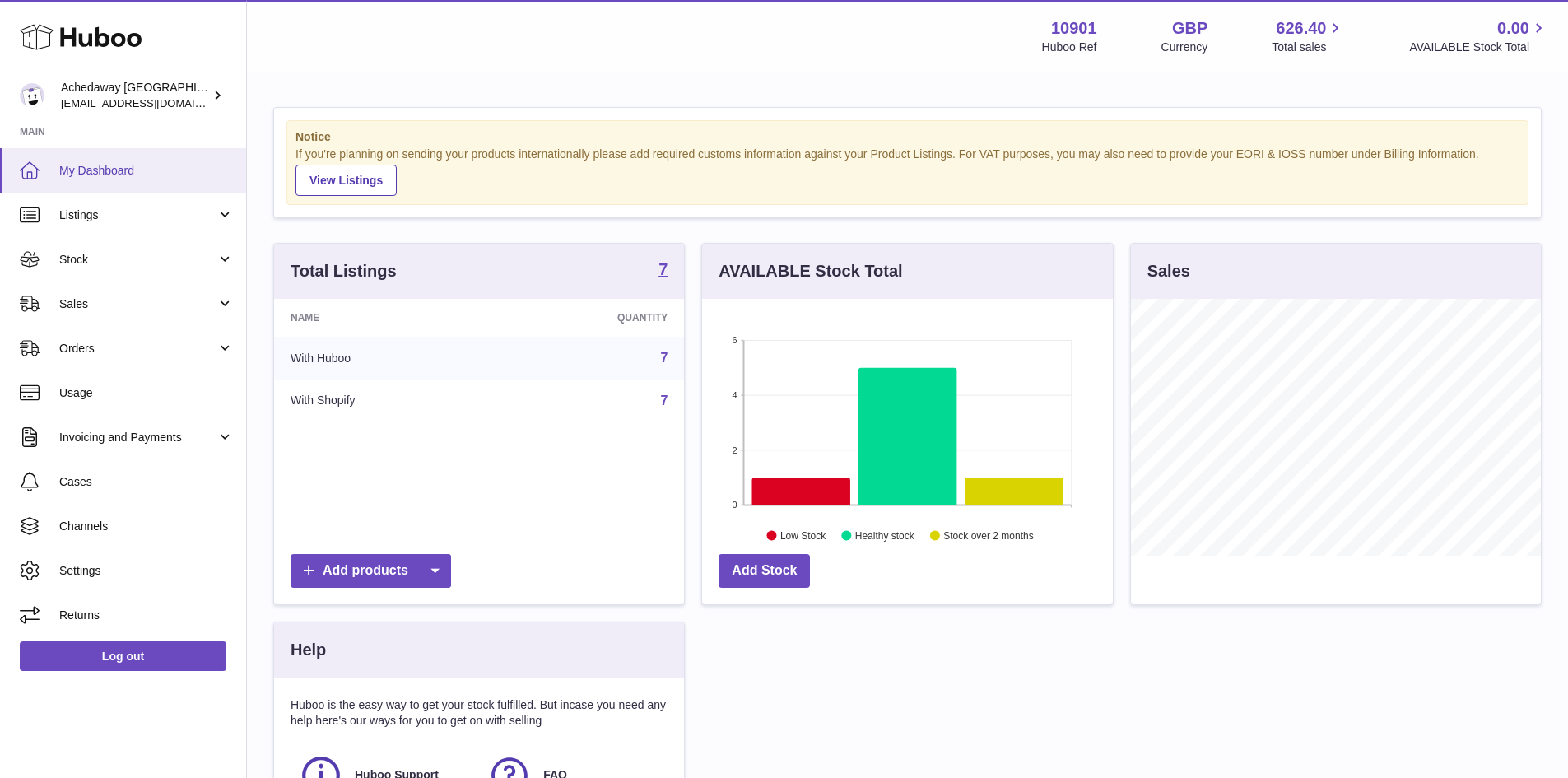
click at [86, 171] on span "My Dashboard" at bounding box center [146, 170] width 174 height 15
click at [169, 252] on span "Stock" at bounding box center [137, 260] width 157 height 15
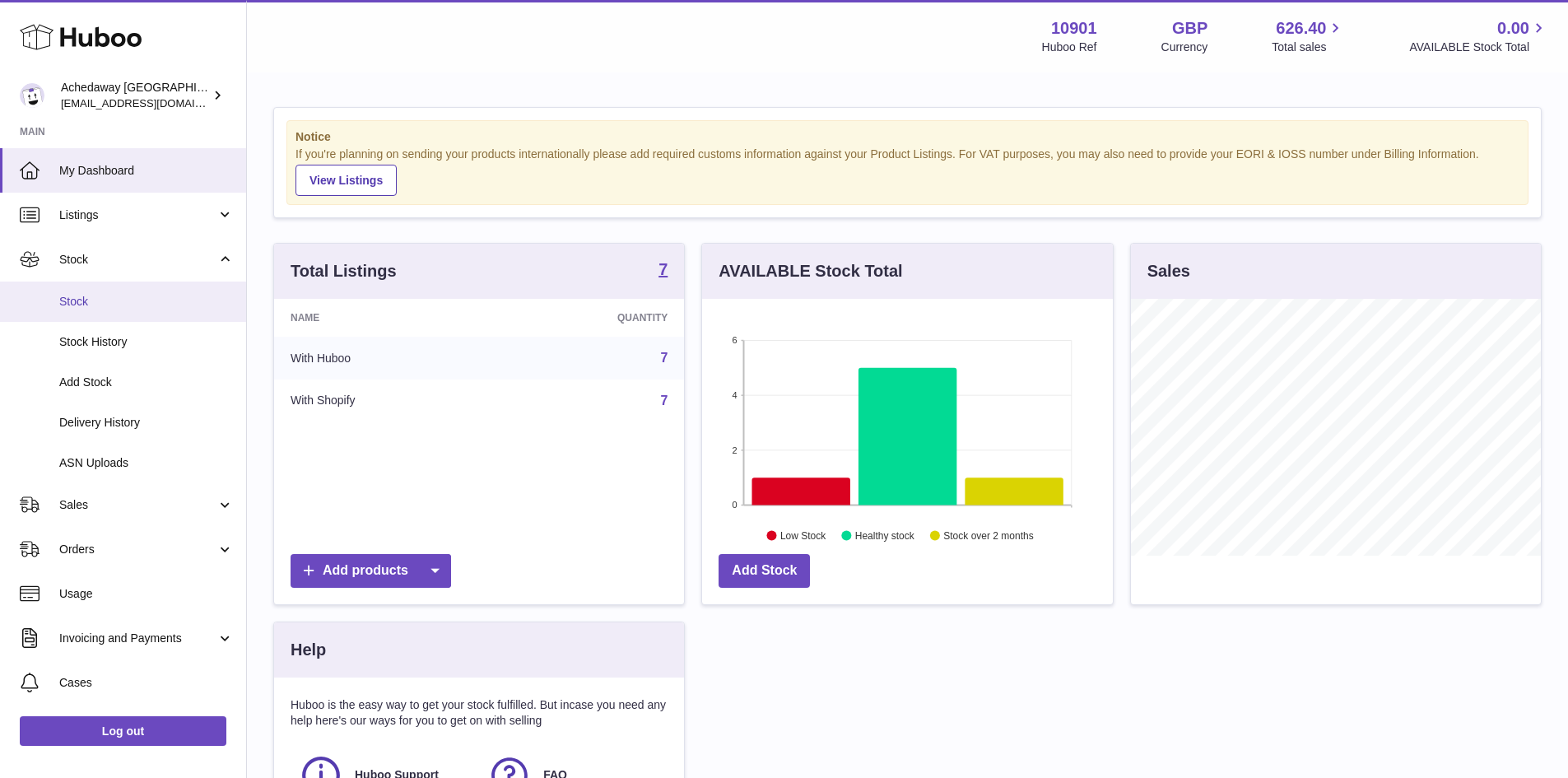
click at [173, 291] on link "Stock" at bounding box center [123, 302] width 247 height 40
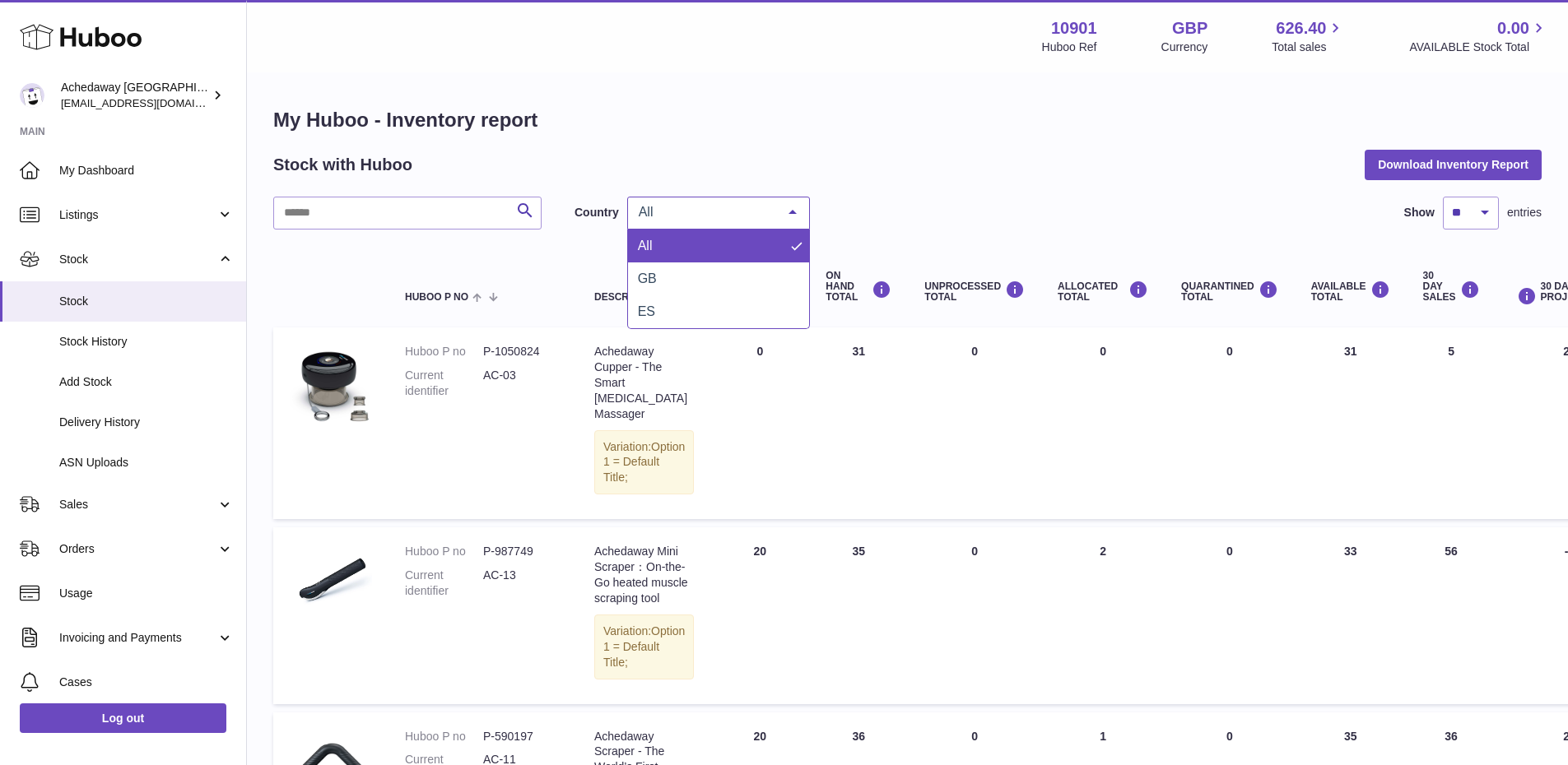
click at [729, 227] on div "All" at bounding box center [719, 213] width 183 height 33
click at [729, 260] on span "All" at bounding box center [719, 245] width 181 height 33
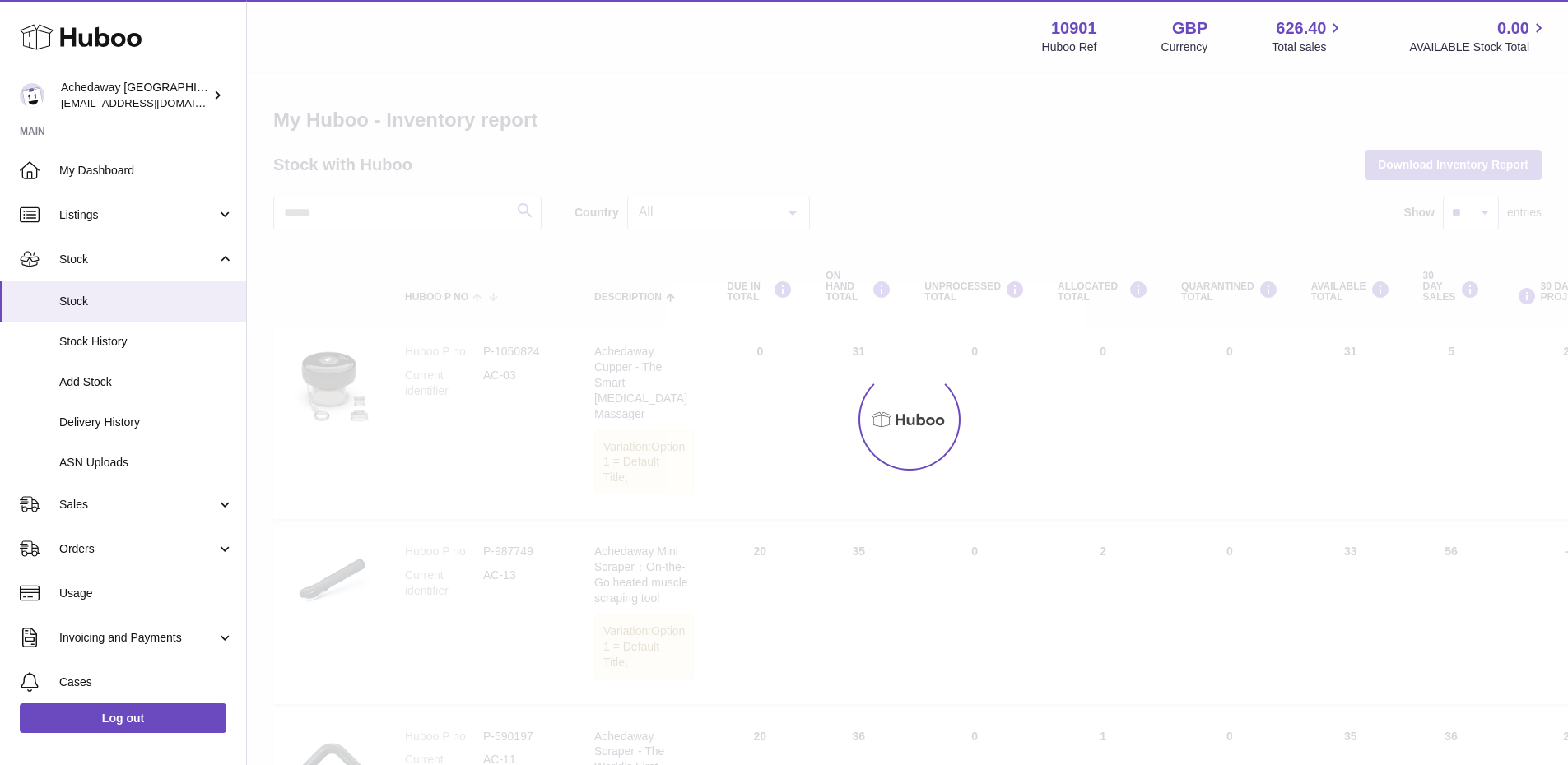
click at [713, 227] on div at bounding box center [907, 420] width 1321 height 691
click at [712, 224] on div at bounding box center [907, 420] width 1321 height 691
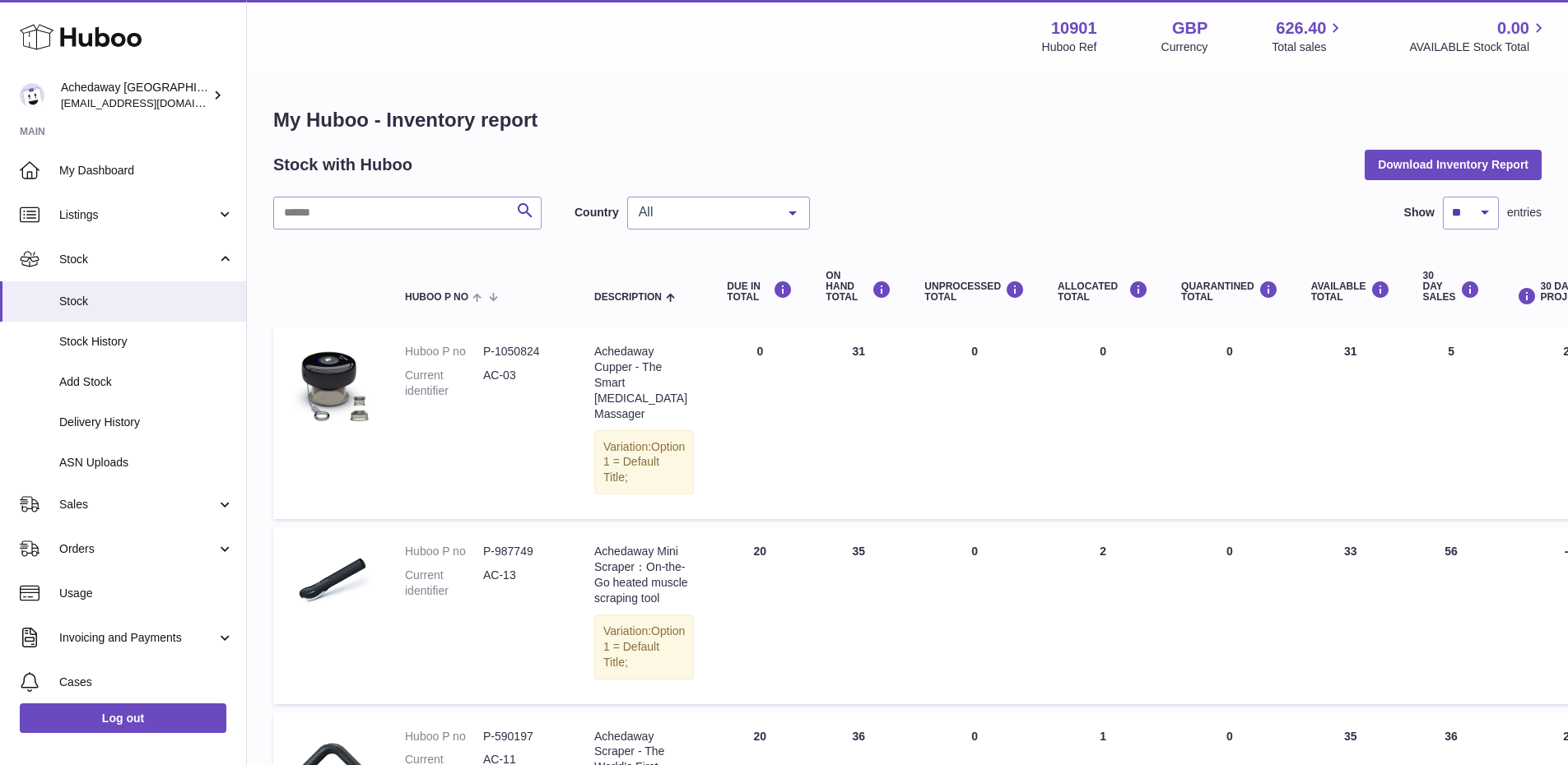
click at [712, 224] on div "All" at bounding box center [719, 213] width 183 height 33
click at [717, 270] on span "GB" at bounding box center [719, 279] width 181 height 33
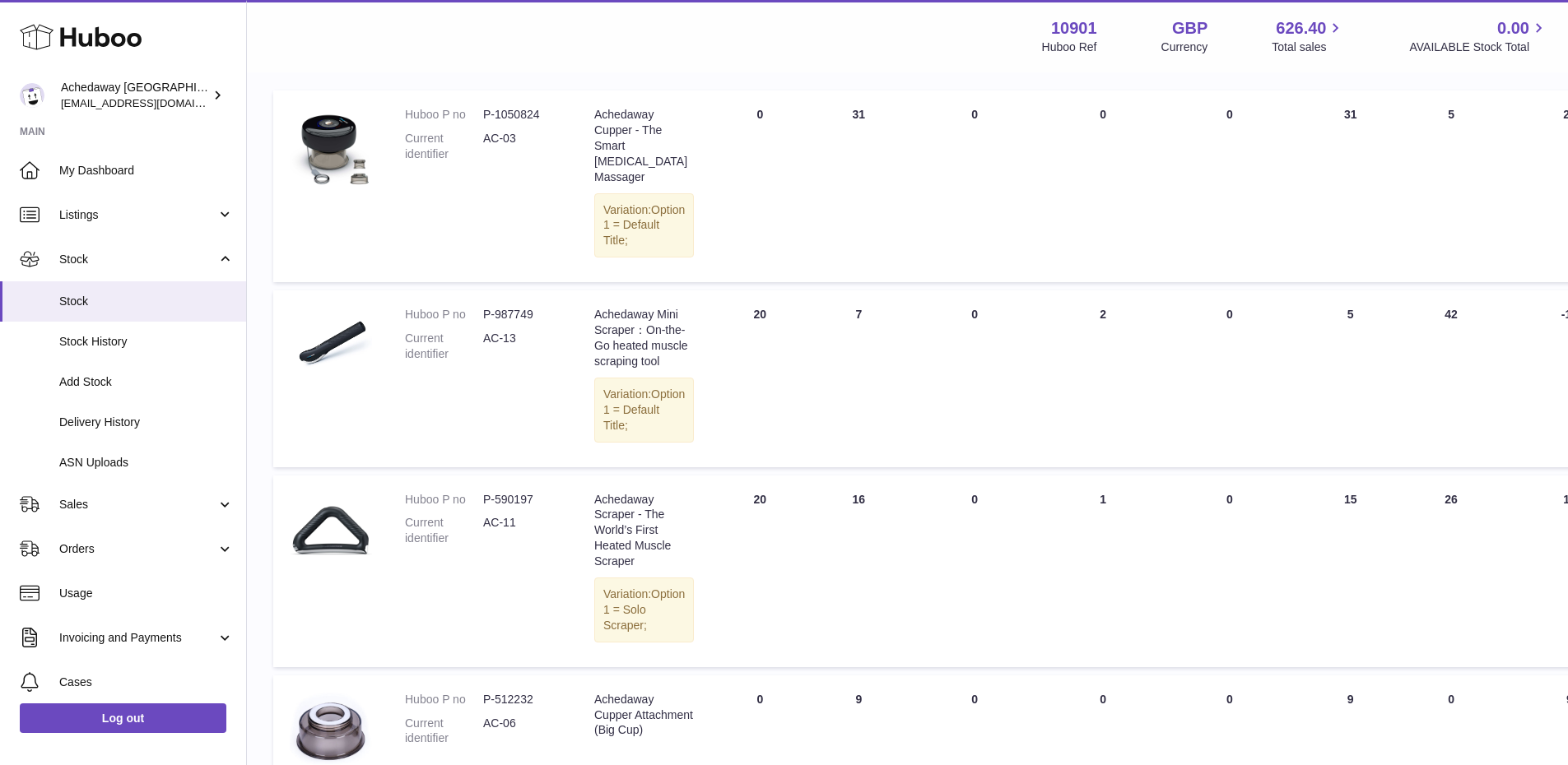
scroll to position [246, 0]
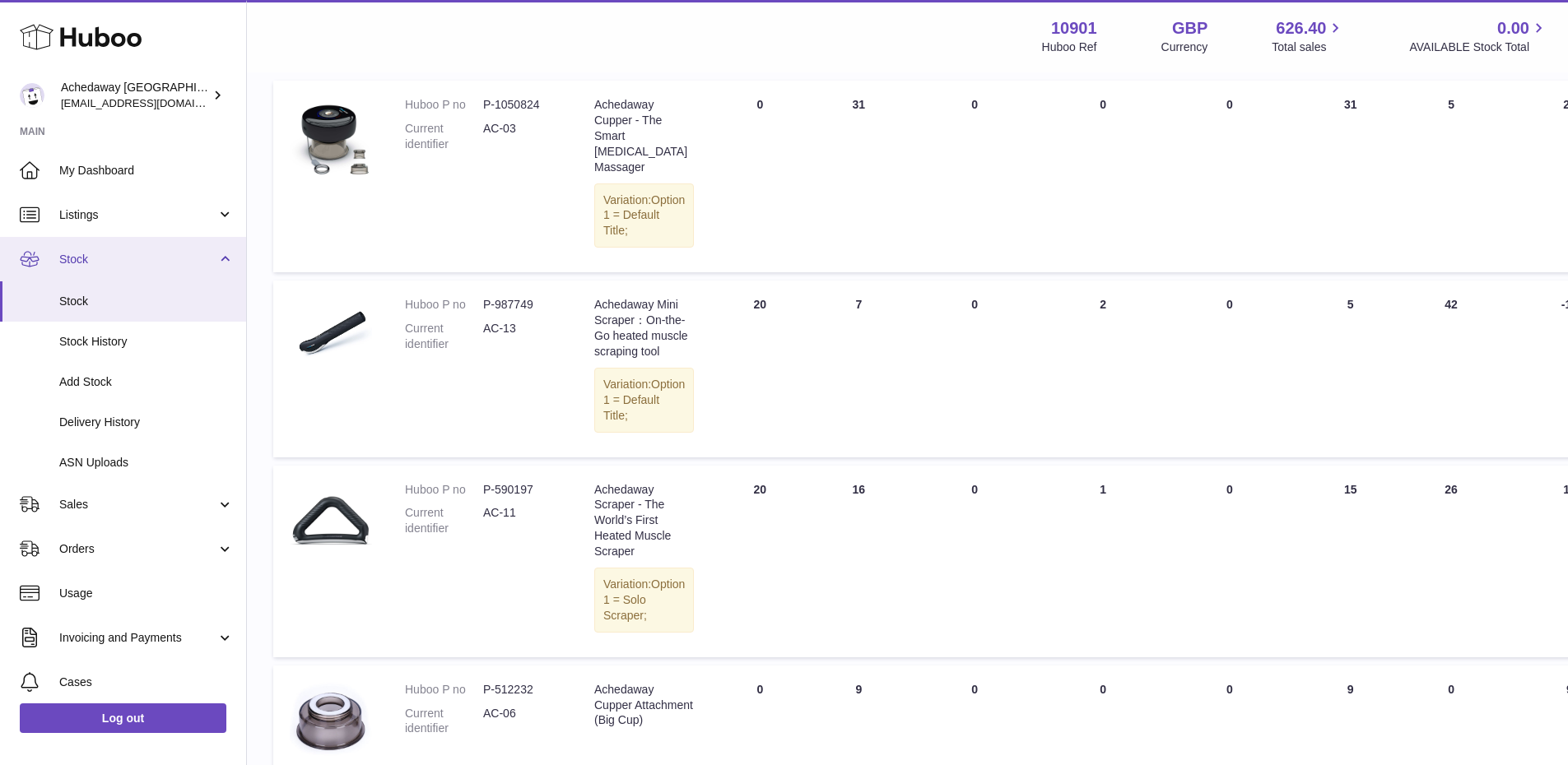
click at [125, 268] on link "Stock" at bounding box center [123, 259] width 247 height 45
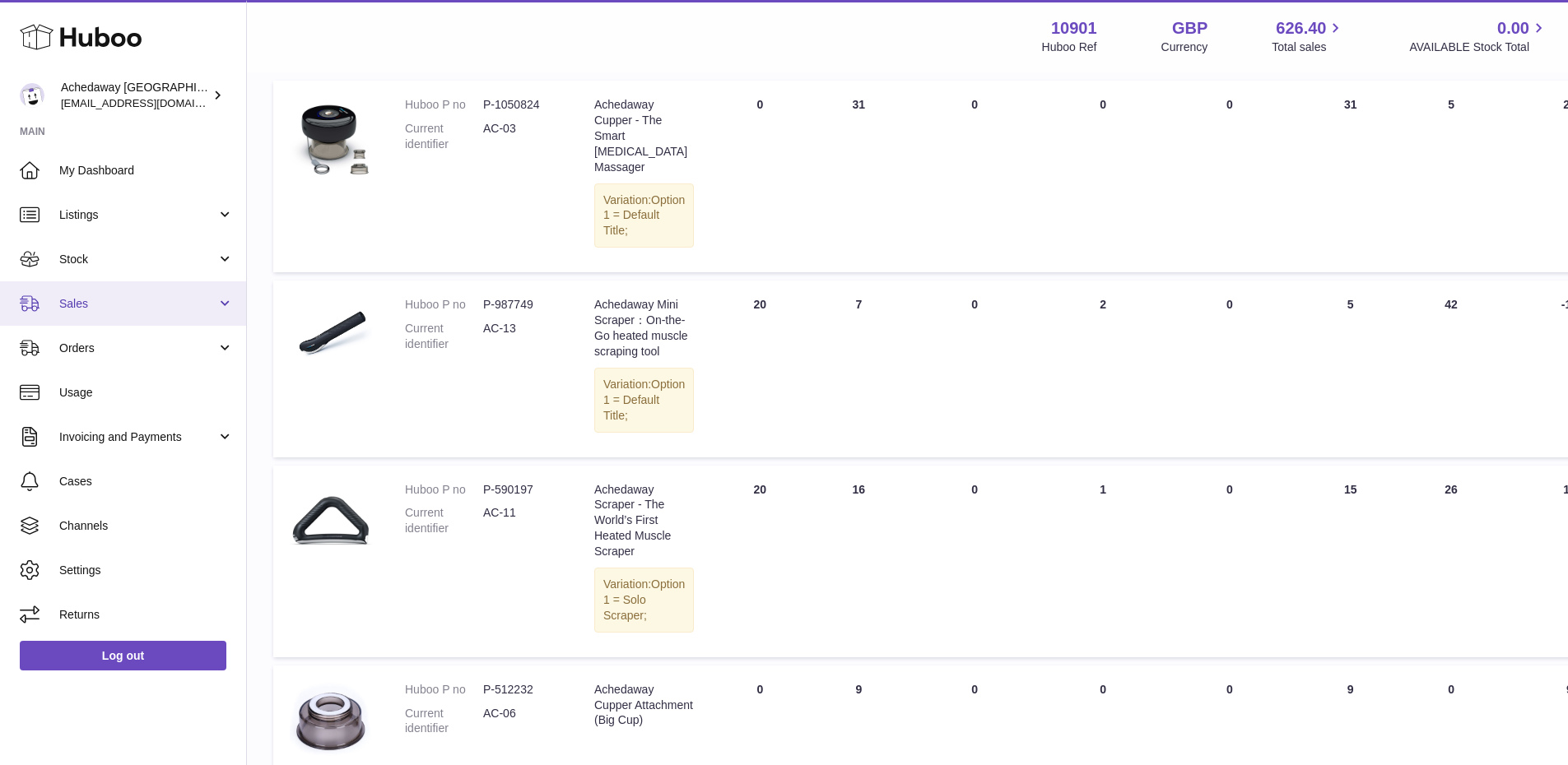
click at [137, 315] on link "Sales" at bounding box center [123, 304] width 247 height 45
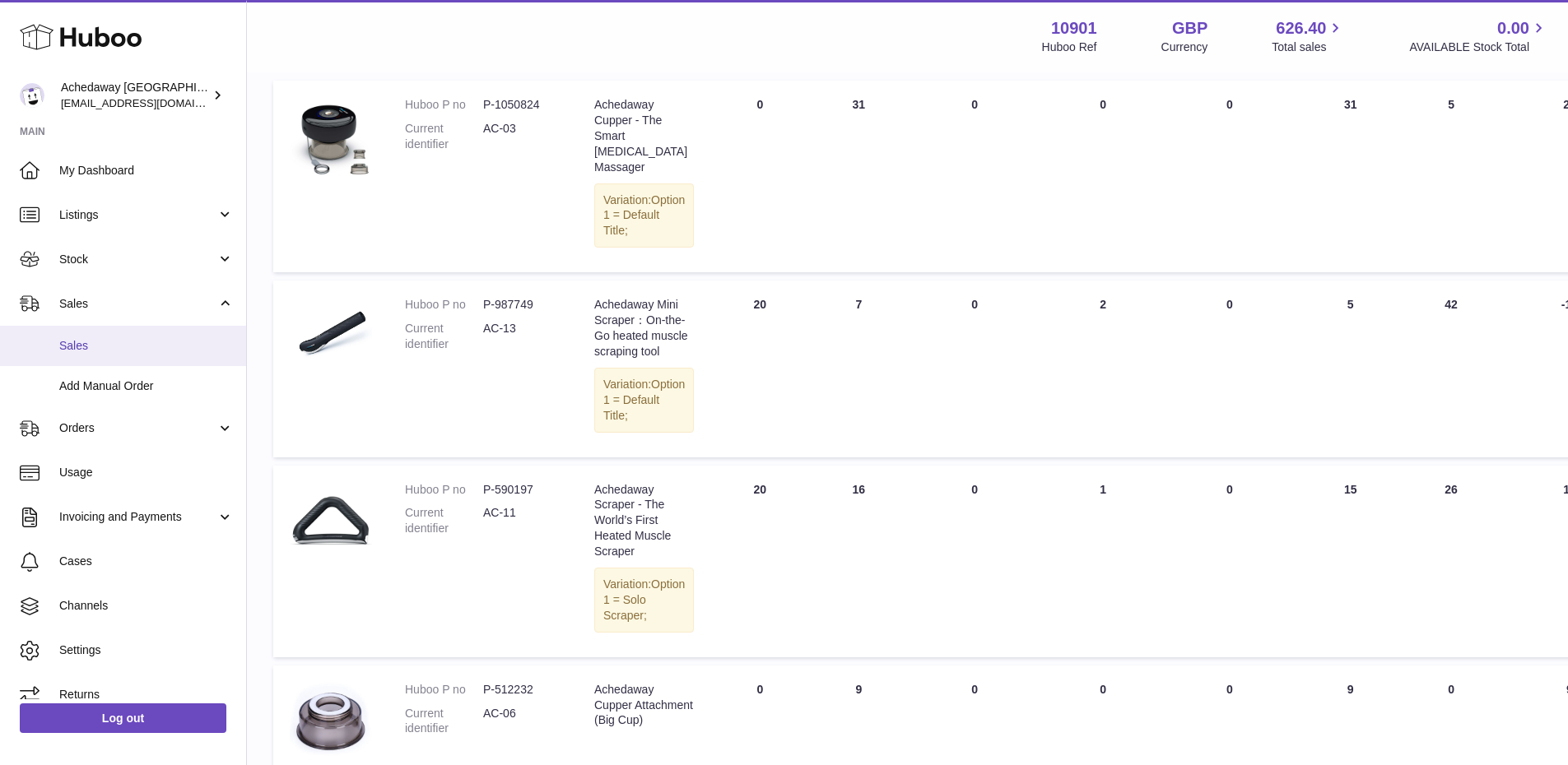
click at [139, 343] on span "Sales" at bounding box center [146, 345] width 174 height 15
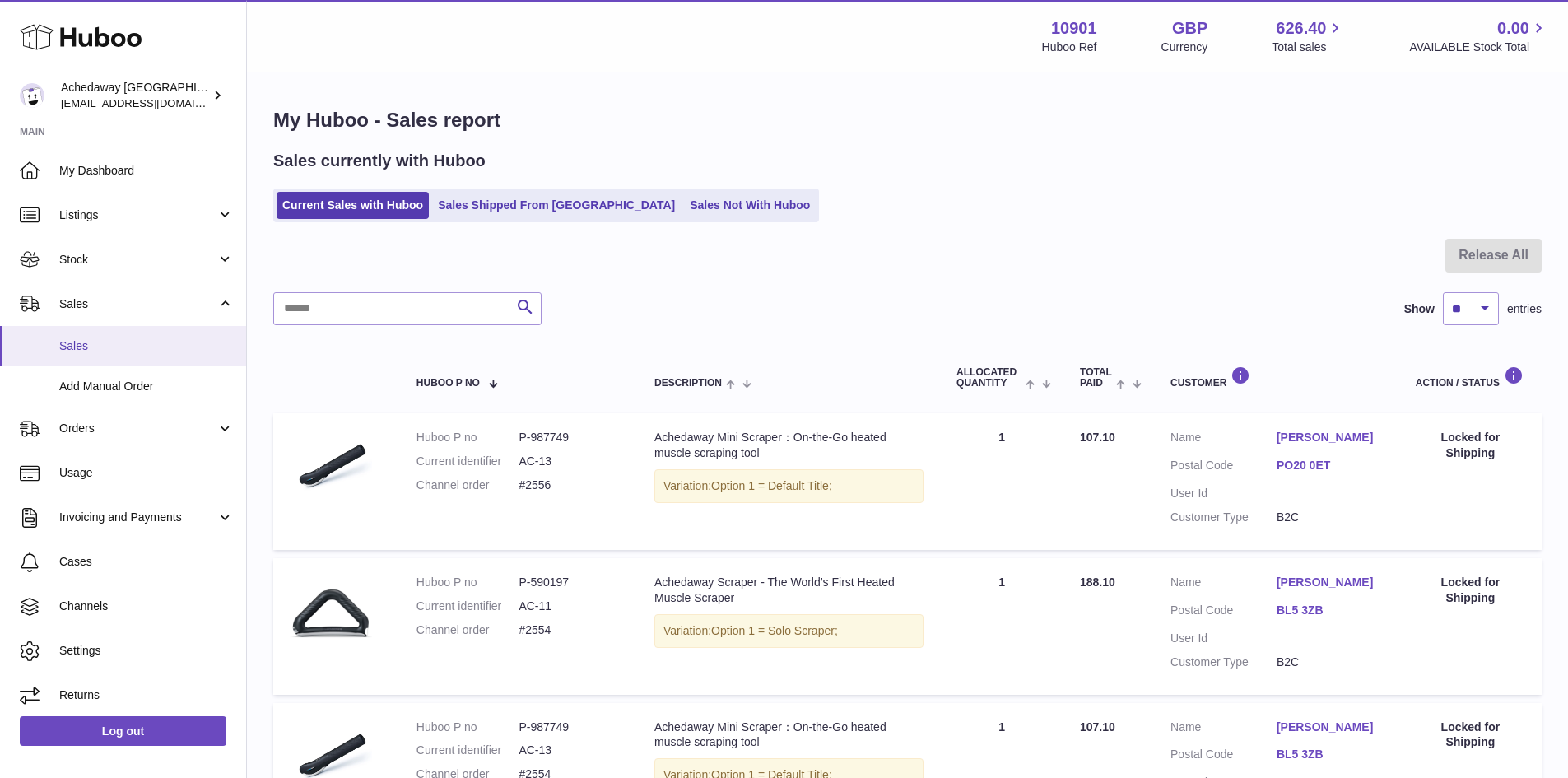
click at [151, 344] on span "Sales" at bounding box center [146, 346] width 174 height 15
click at [189, 339] on span "Sales" at bounding box center [146, 346] width 174 height 15
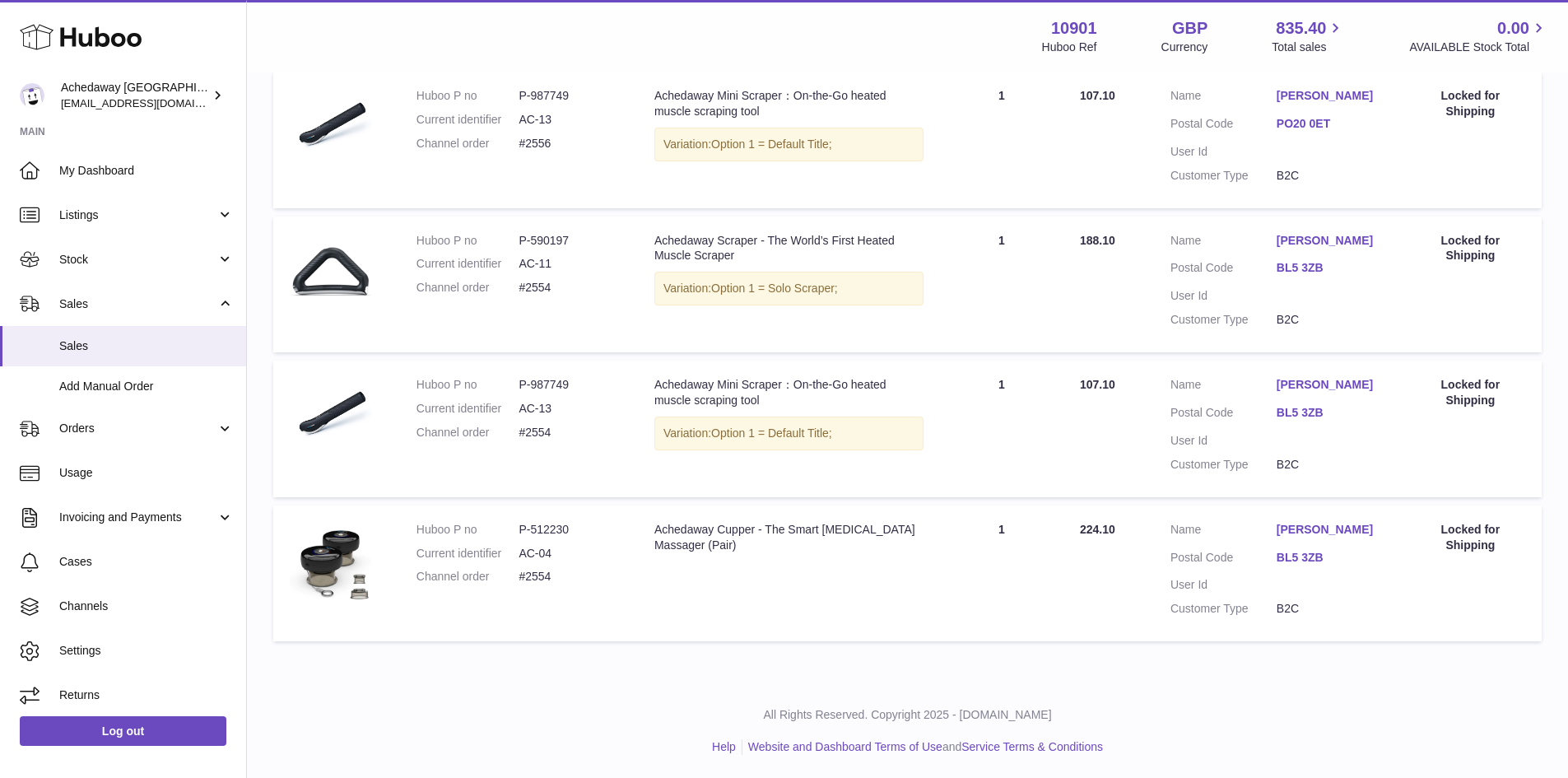
scroll to position [550, 0]
click at [85, 349] on span "Sales" at bounding box center [146, 346] width 174 height 15
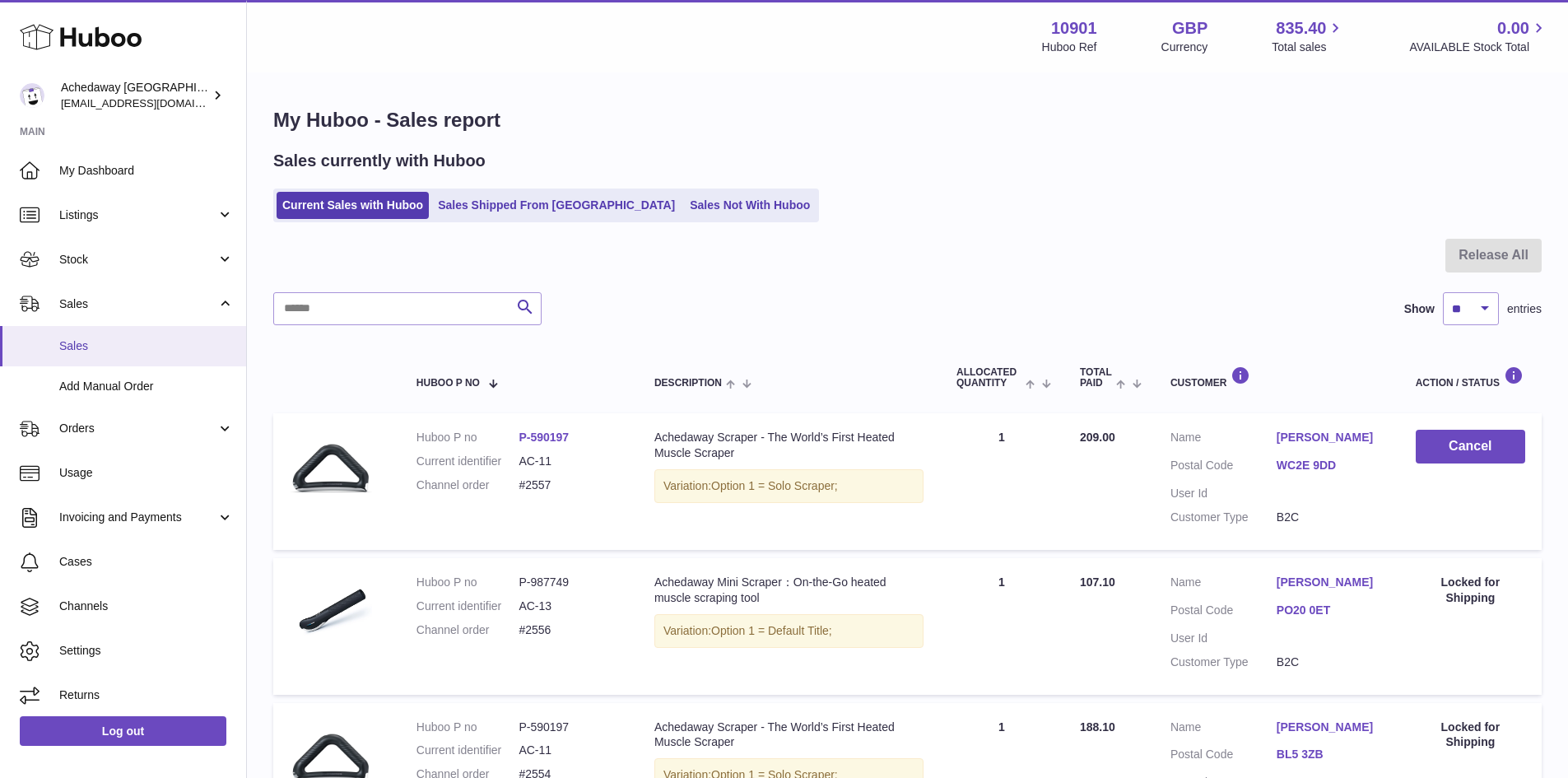
click at [158, 351] on span "Sales" at bounding box center [146, 346] width 174 height 15
click at [136, 347] on span "Sales" at bounding box center [146, 346] width 174 height 15
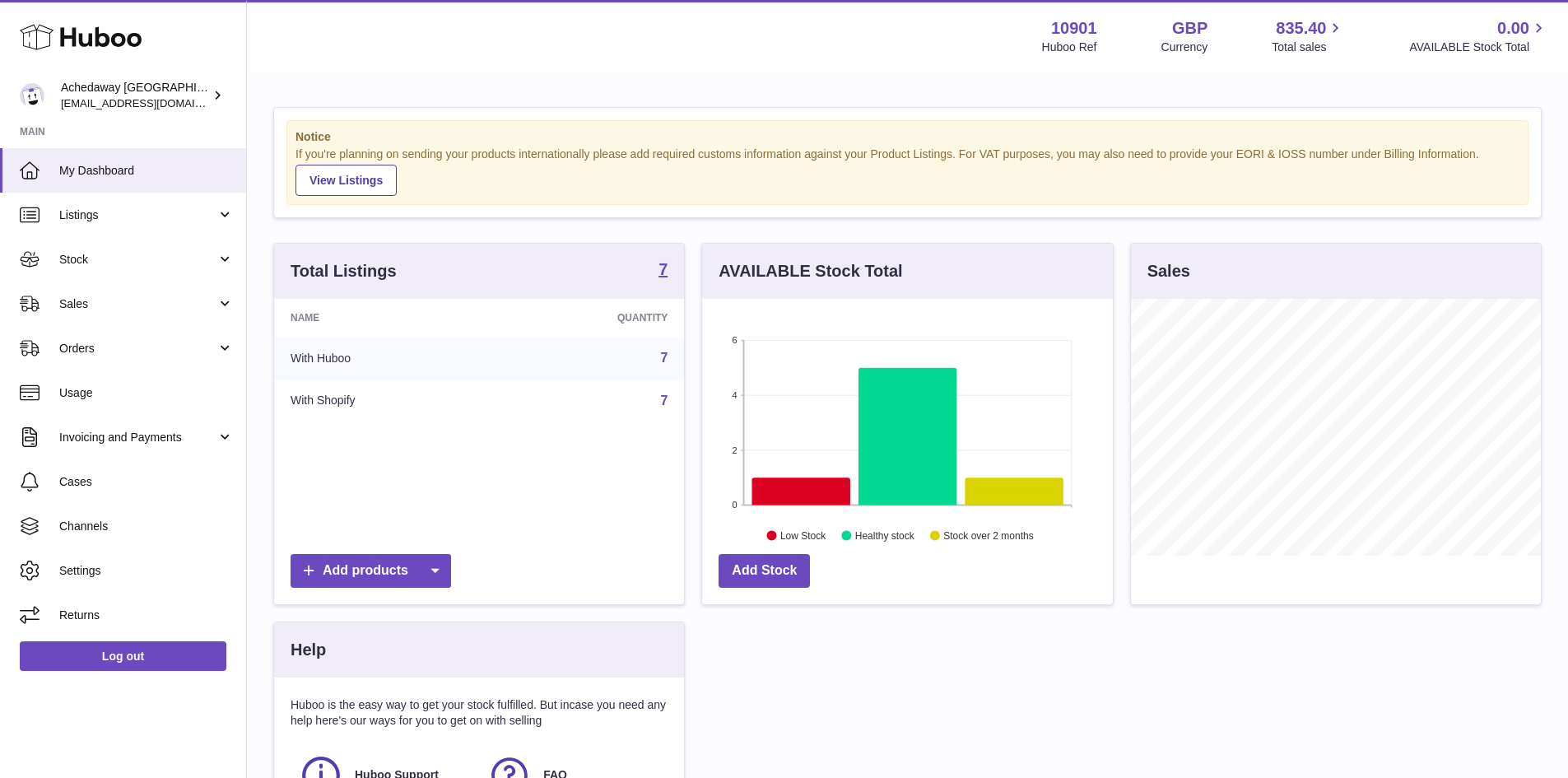
scroll to position [257, 410]
click at [185, 164] on span "My Dashboard" at bounding box center [146, 170] width 174 height 15
click at [137, 170] on span "My Dashboard" at bounding box center [146, 170] width 174 height 15
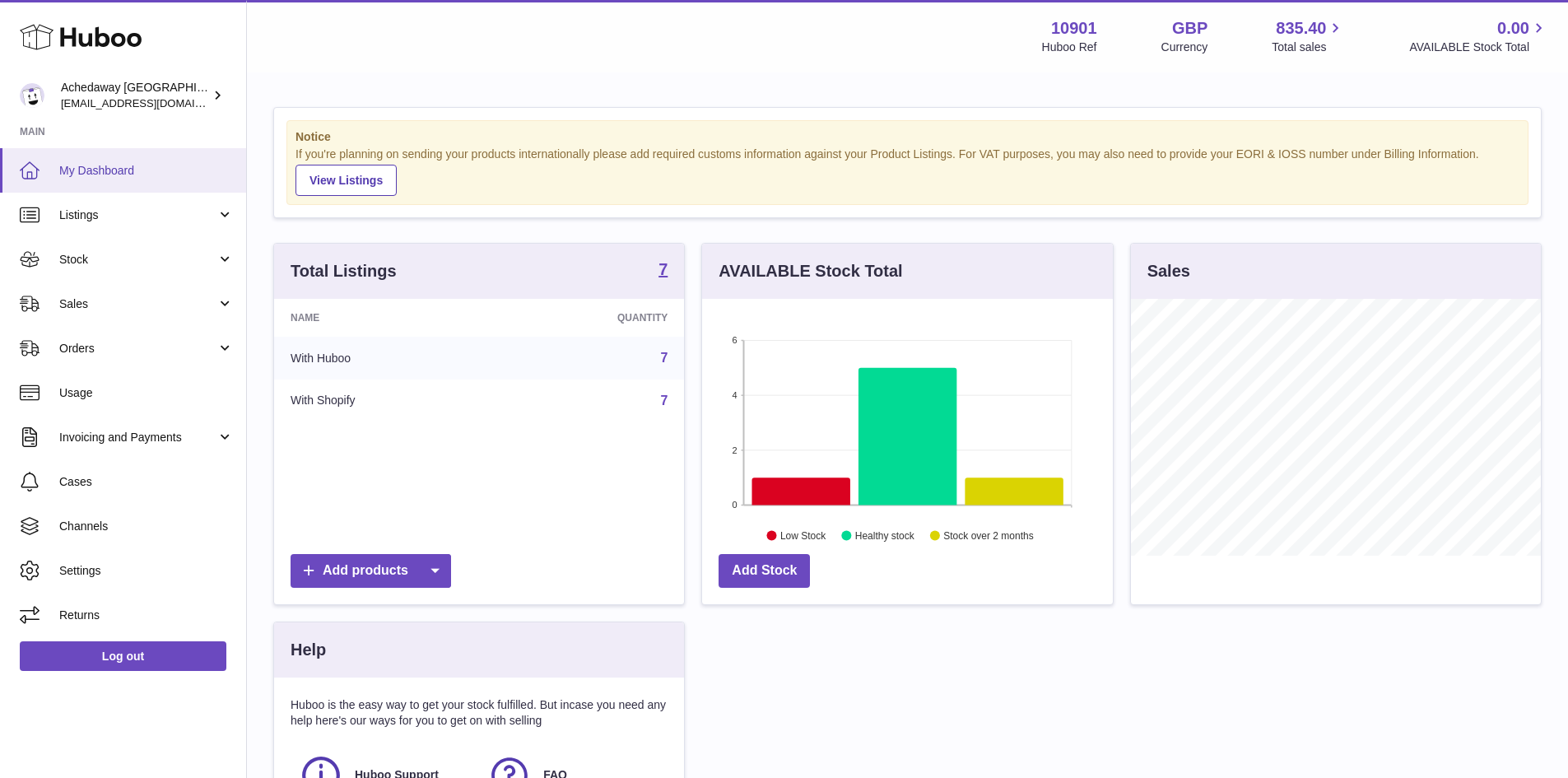
click at [58, 170] on link "My Dashboard" at bounding box center [123, 170] width 247 height 45
click at [188, 160] on link "My Dashboard" at bounding box center [123, 170] width 247 height 45
click at [153, 161] on link "My Dashboard" at bounding box center [123, 170] width 247 height 45
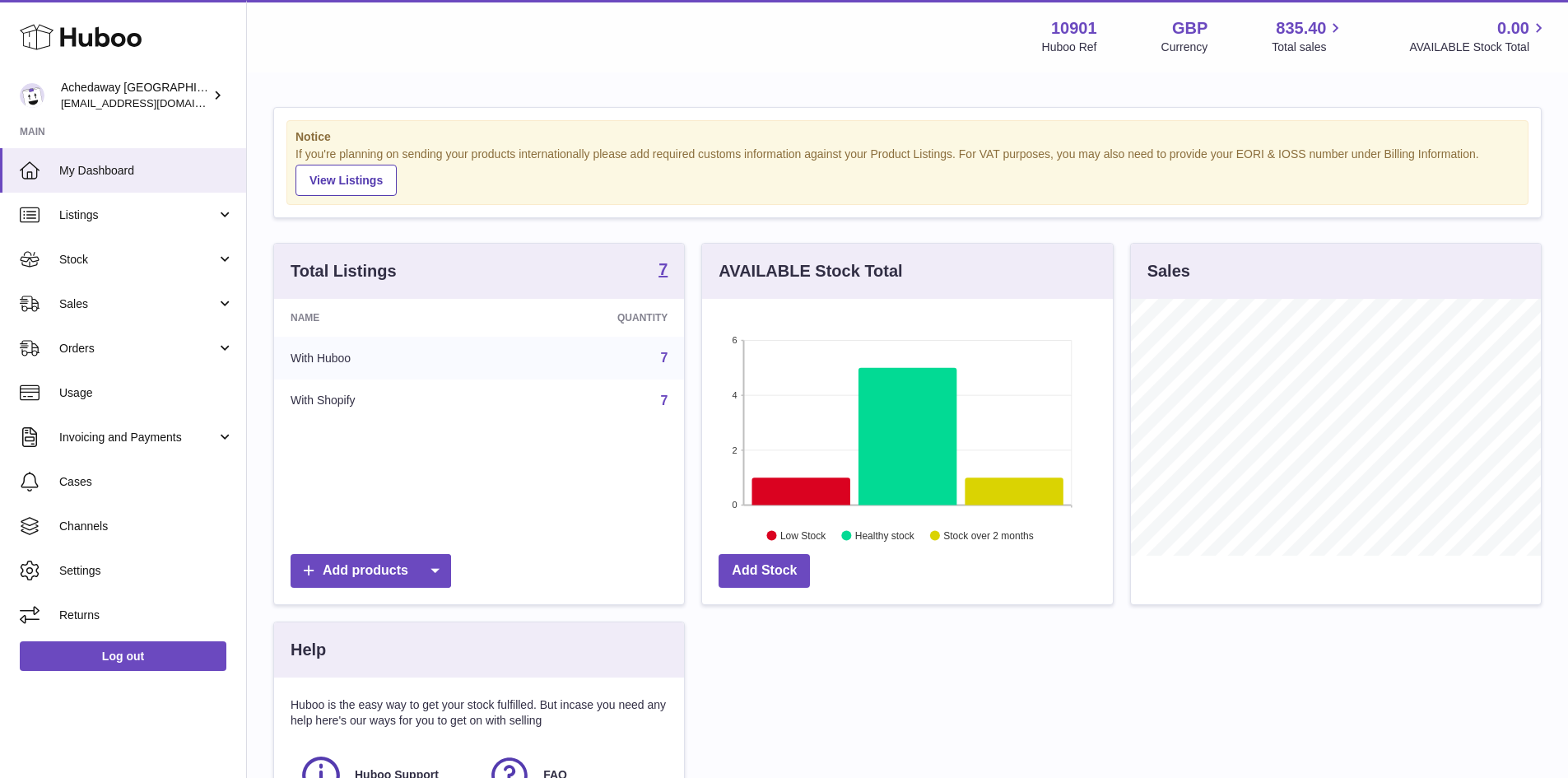
scroll to position [257, 410]
click at [57, 195] on link "Listings" at bounding box center [123, 214] width 247 height 45
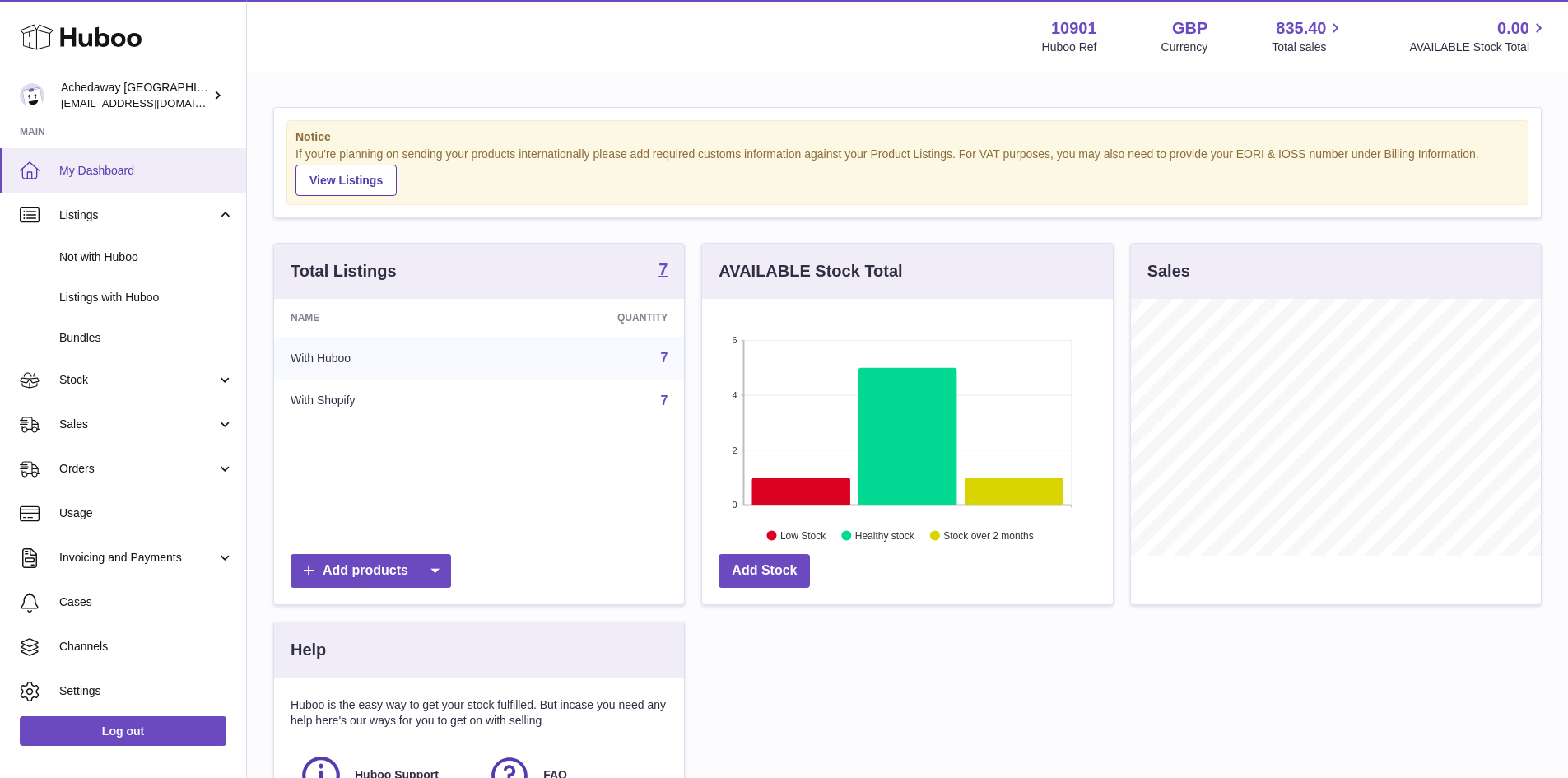
click at [54, 165] on link "My Dashboard" at bounding box center [123, 170] width 247 height 45
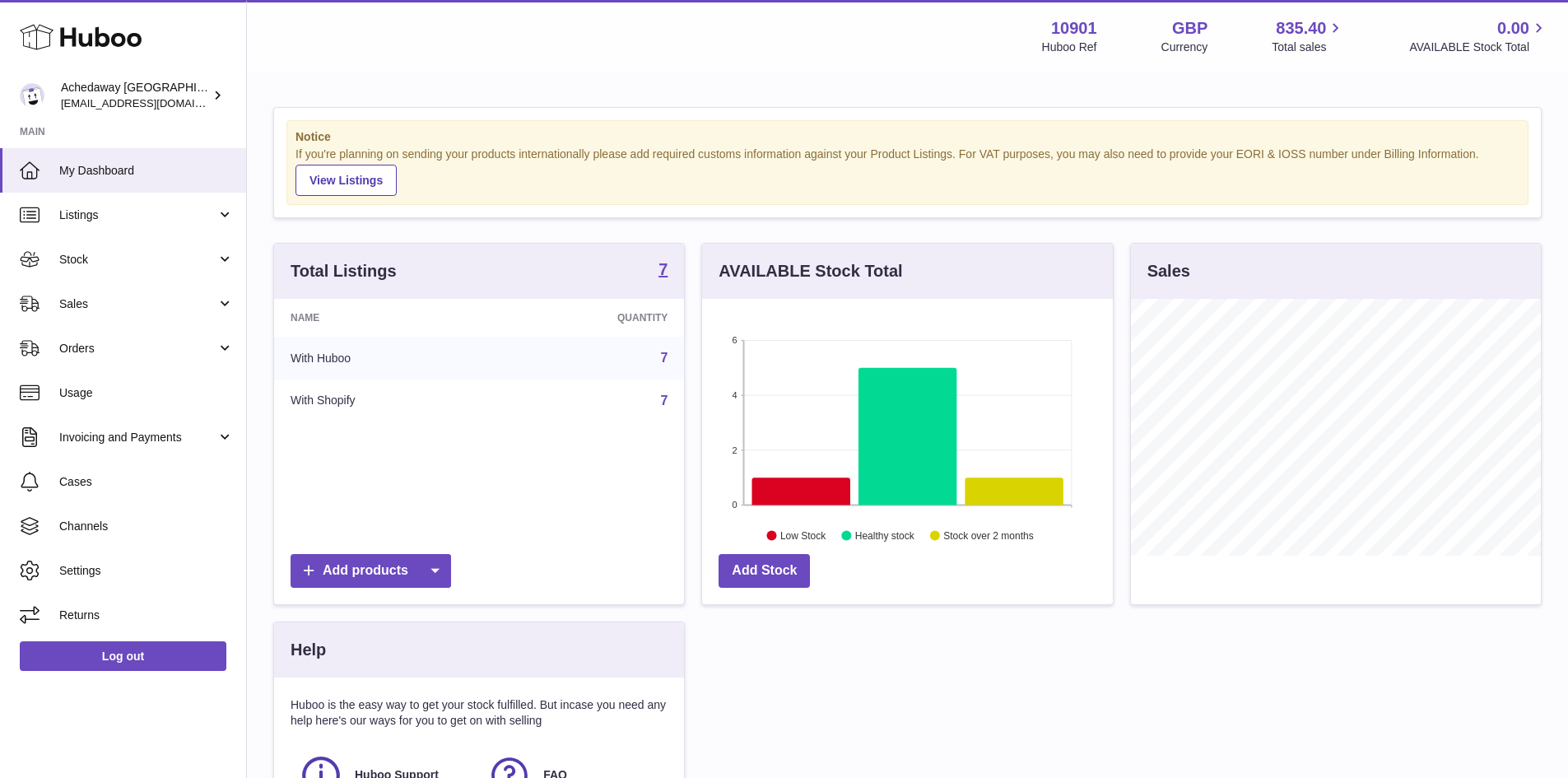
scroll to position [257, 410]
click at [111, 166] on span "My Dashboard" at bounding box center [146, 170] width 174 height 15
click at [121, 304] on span "Sales" at bounding box center [137, 304] width 157 height 15
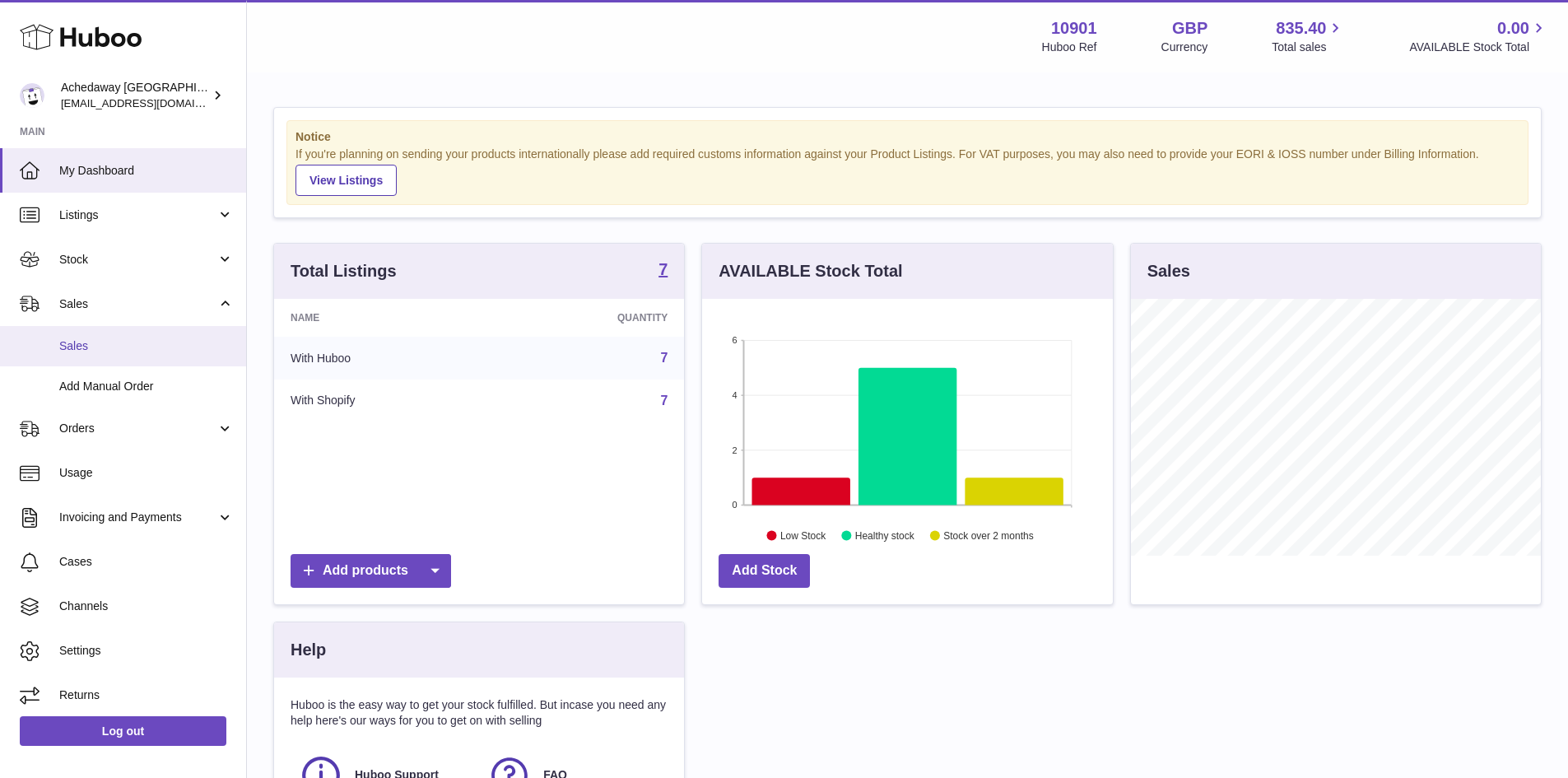
click at [132, 341] on span "Sales" at bounding box center [146, 346] width 174 height 15
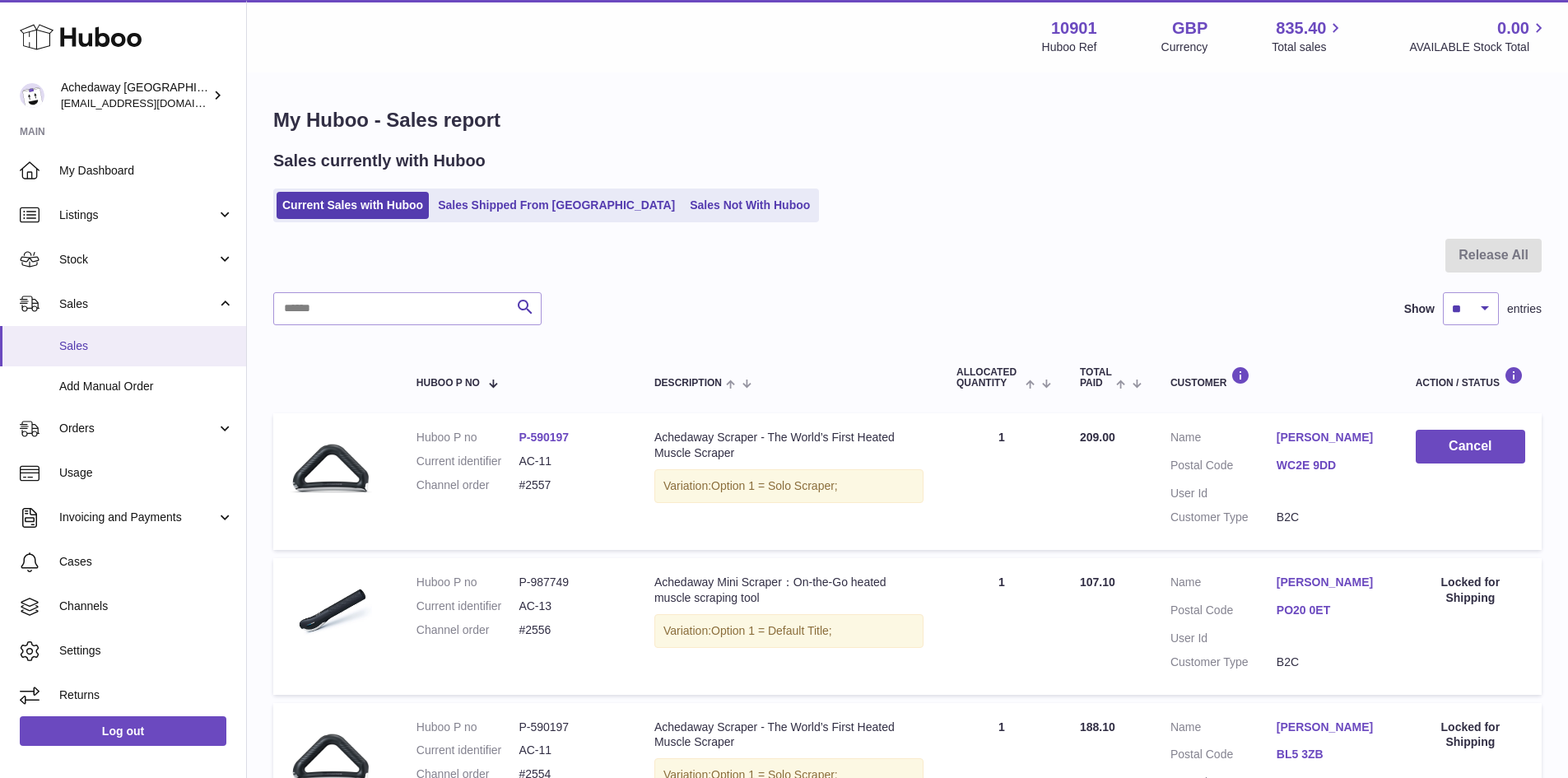
click at [151, 343] on span "Sales" at bounding box center [146, 346] width 174 height 15
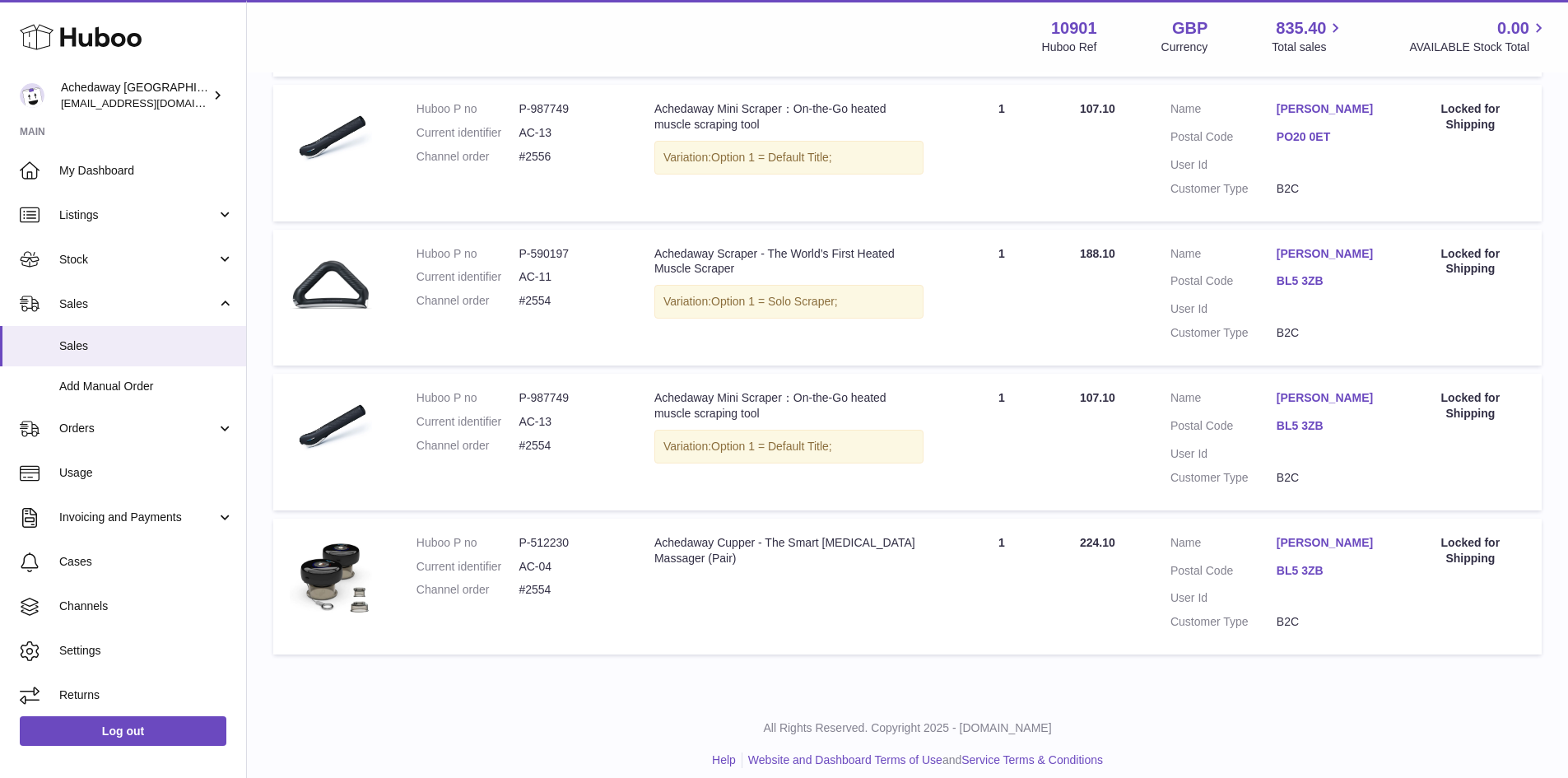
scroll to position [483, 0]
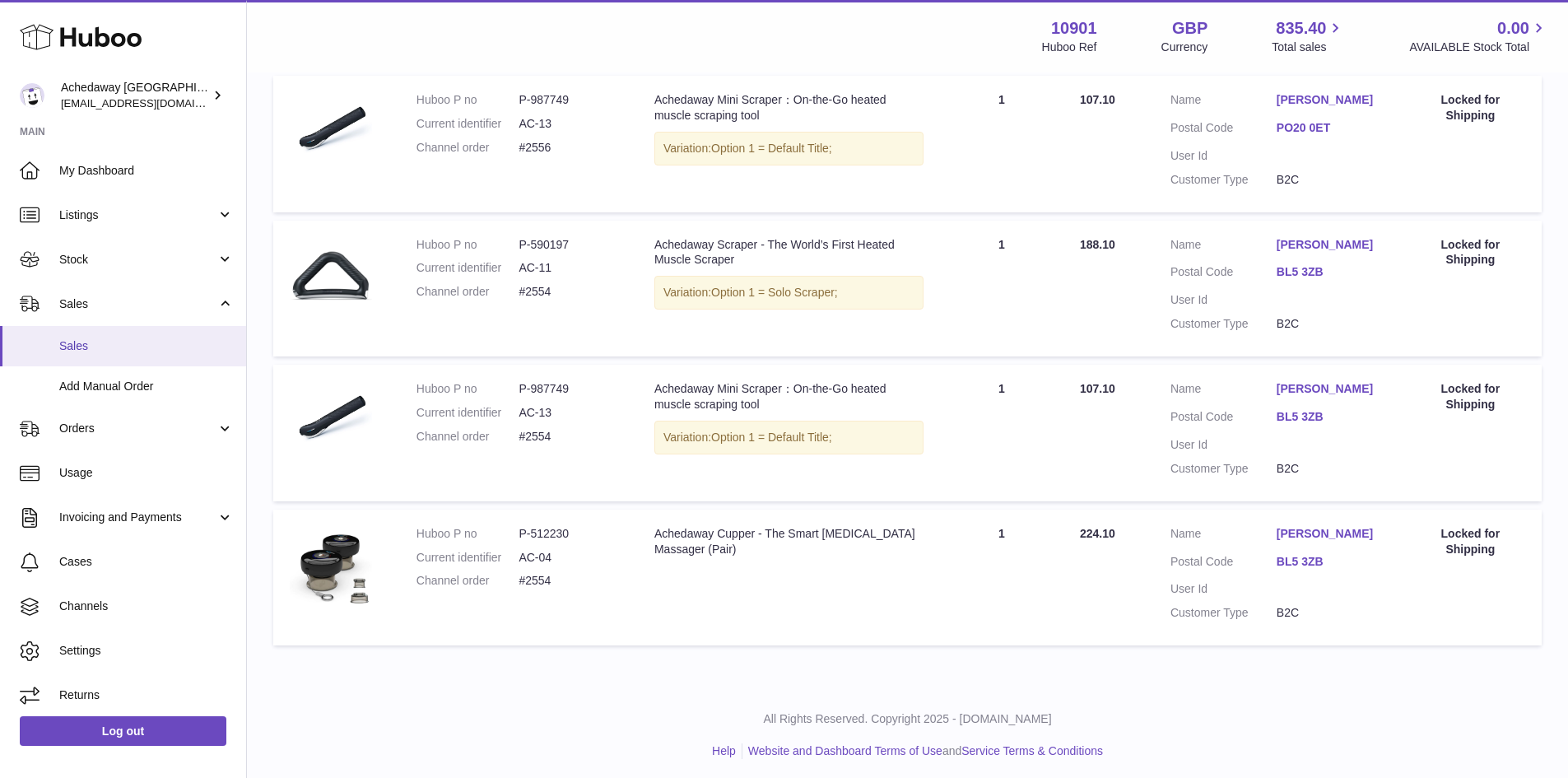
click at [112, 346] on span "Sales" at bounding box center [146, 346] width 174 height 15
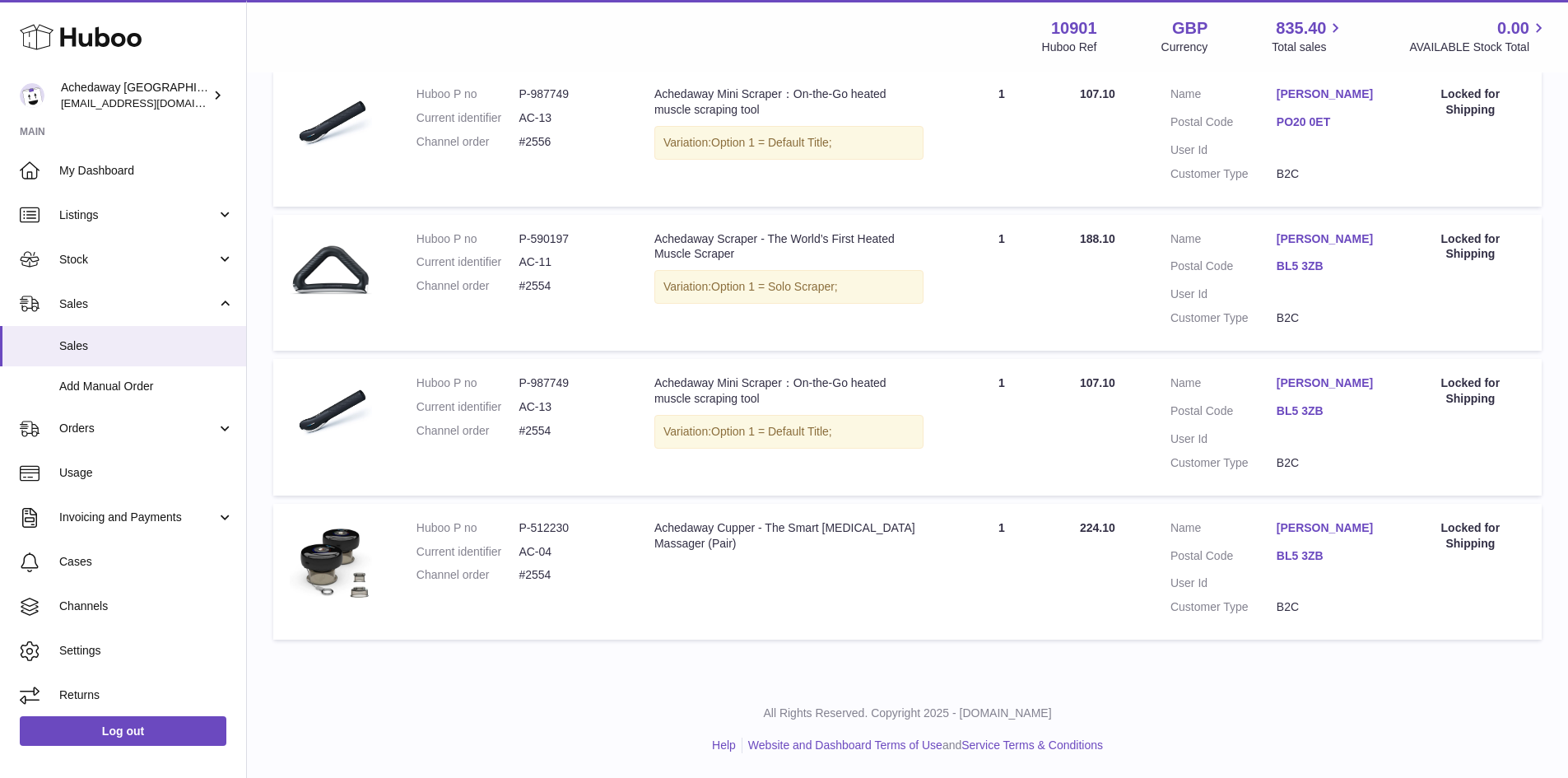
scroll to position [550, 0]
click at [86, 346] on span "Sales" at bounding box center [146, 346] width 174 height 15
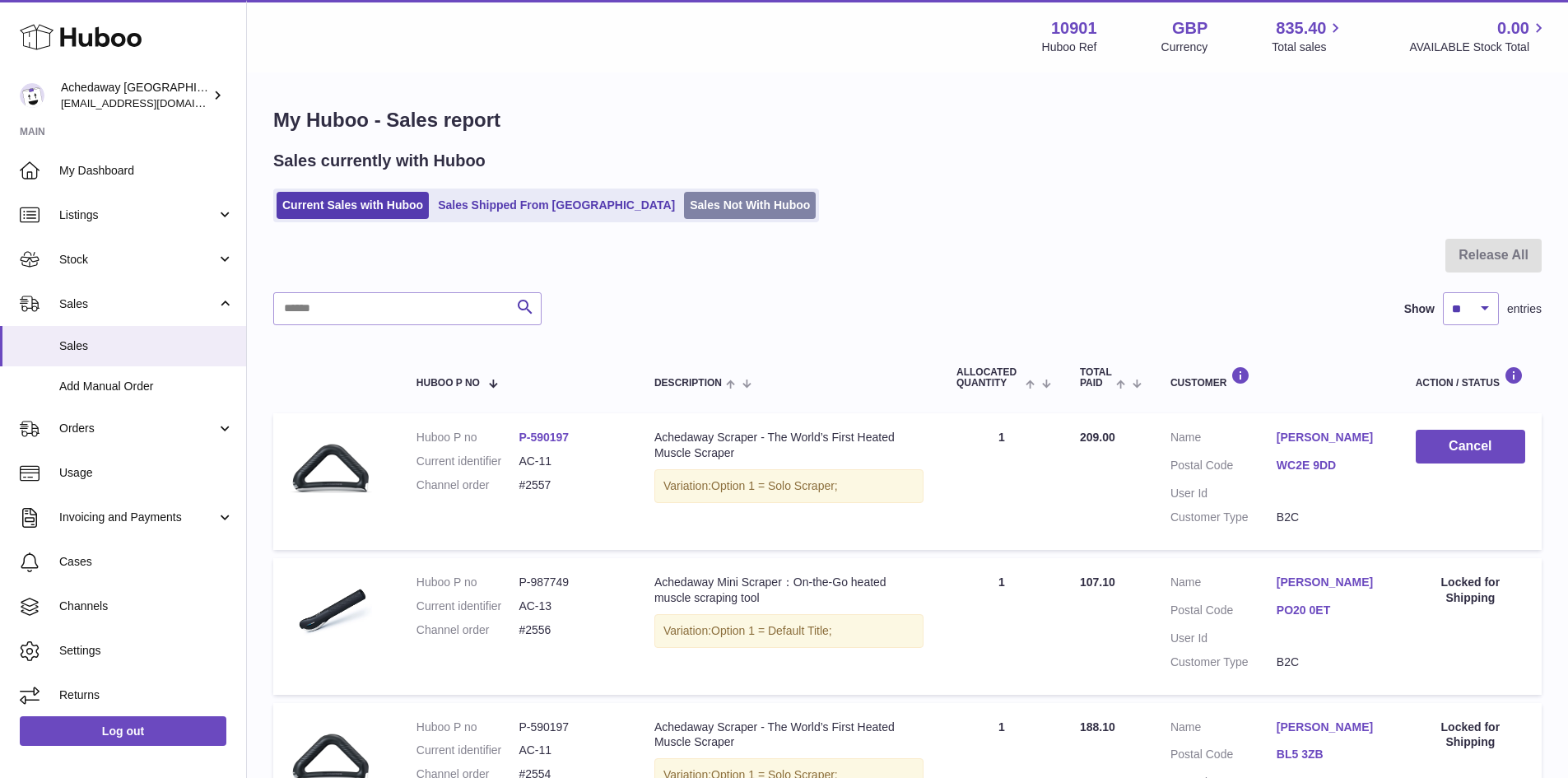
click at [689, 202] on link "Sales Not With Huboo" at bounding box center [749, 205] width 131 height 28
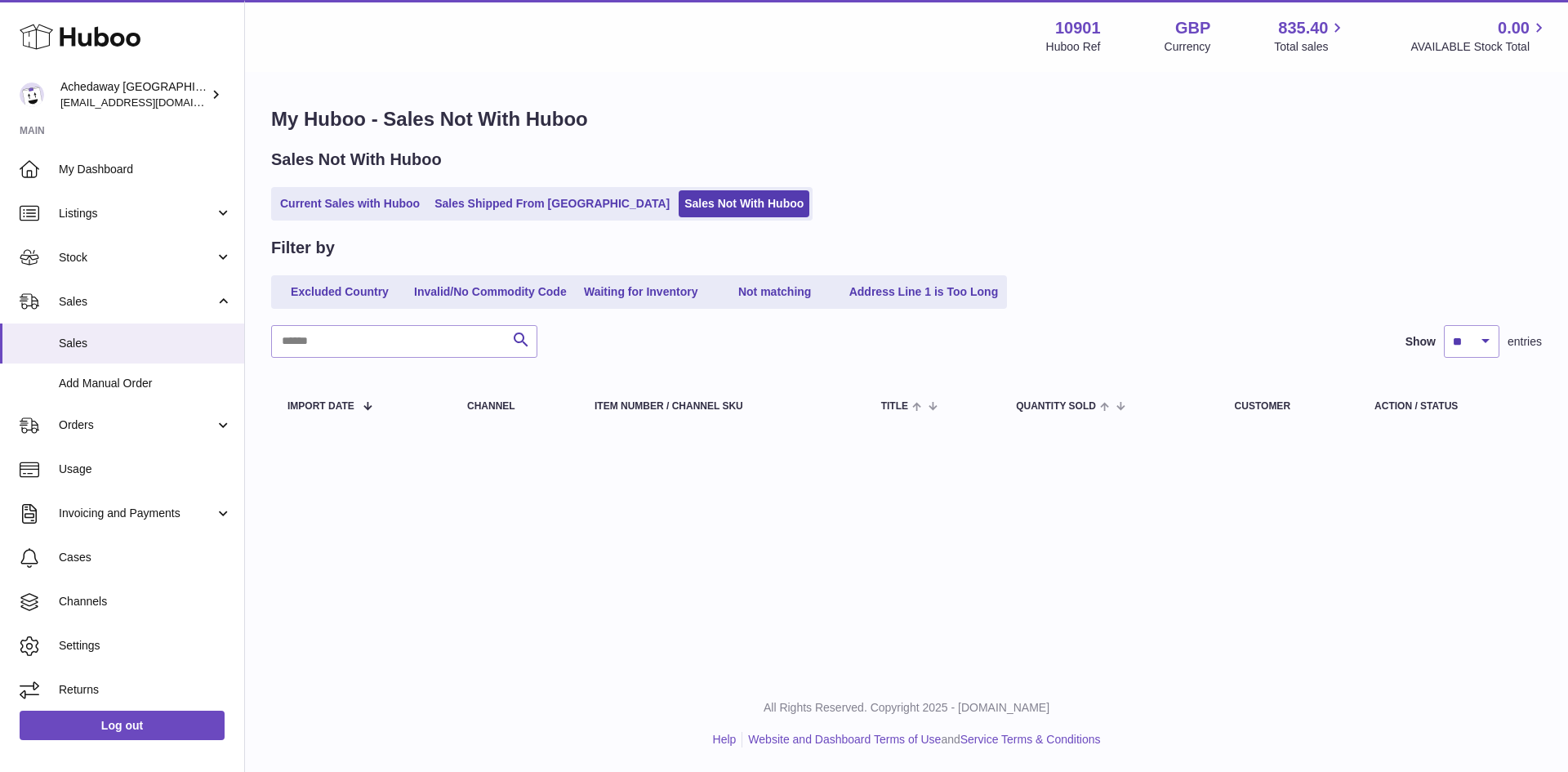
click at [376, 202] on link "Current Sales with Huboo" at bounding box center [349, 203] width 151 height 27
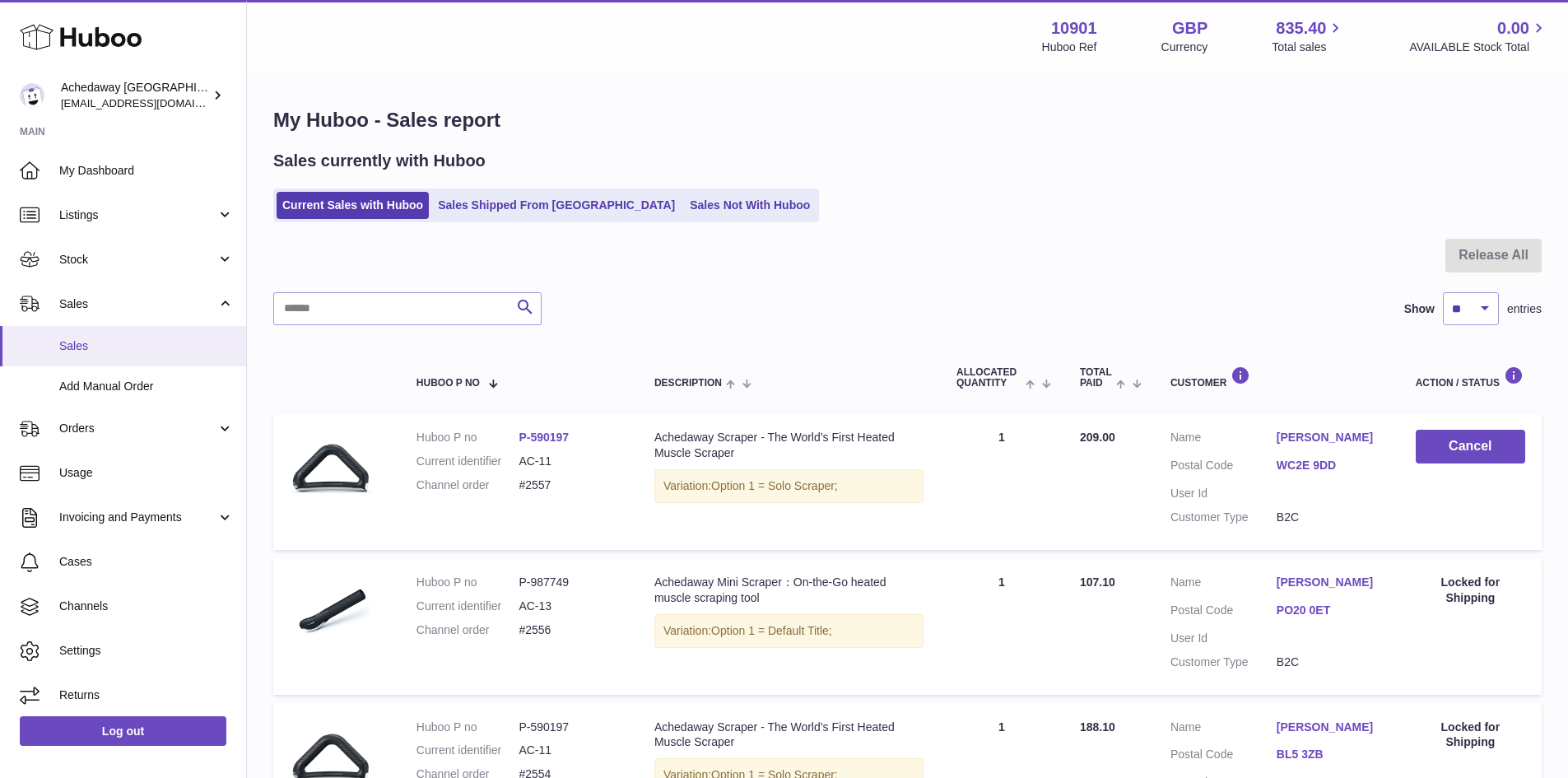
click at [138, 349] on span "Sales" at bounding box center [146, 346] width 174 height 15
click at [74, 349] on span "Sales" at bounding box center [146, 346] width 174 height 15
